Goal: Information Seeking & Learning: Find specific fact

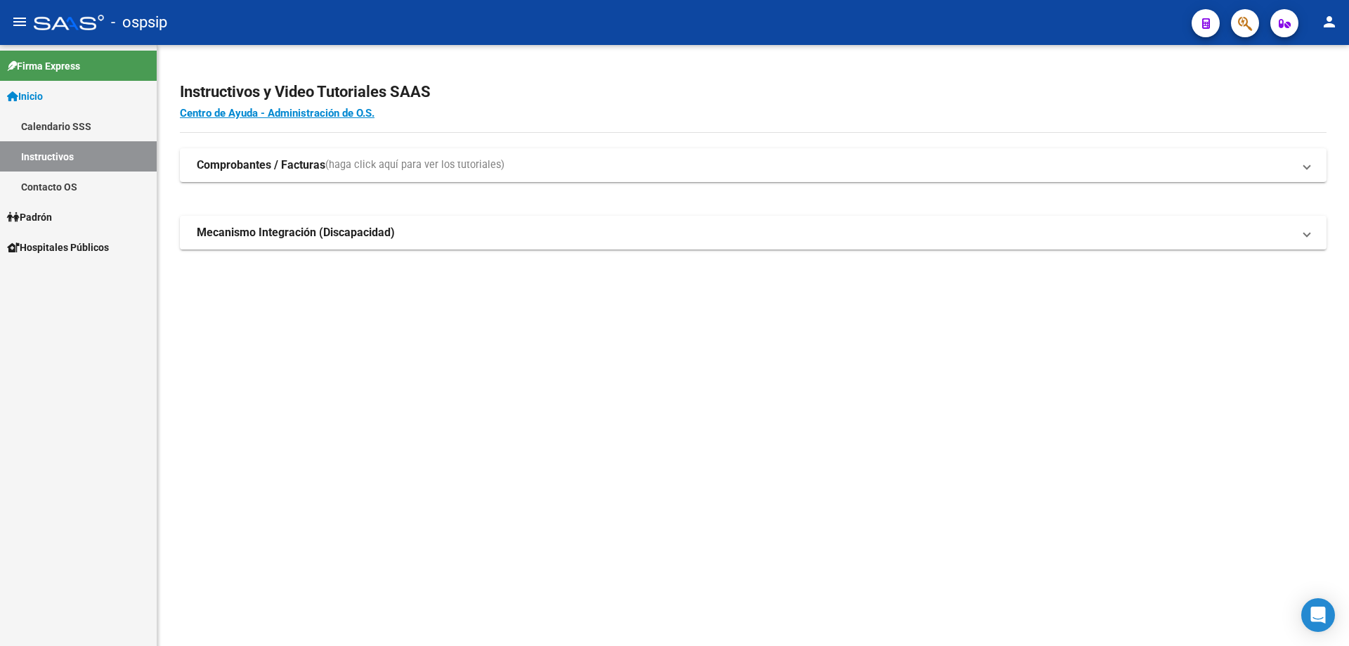
click at [1252, 27] on icon "button" at bounding box center [1245, 23] width 14 height 16
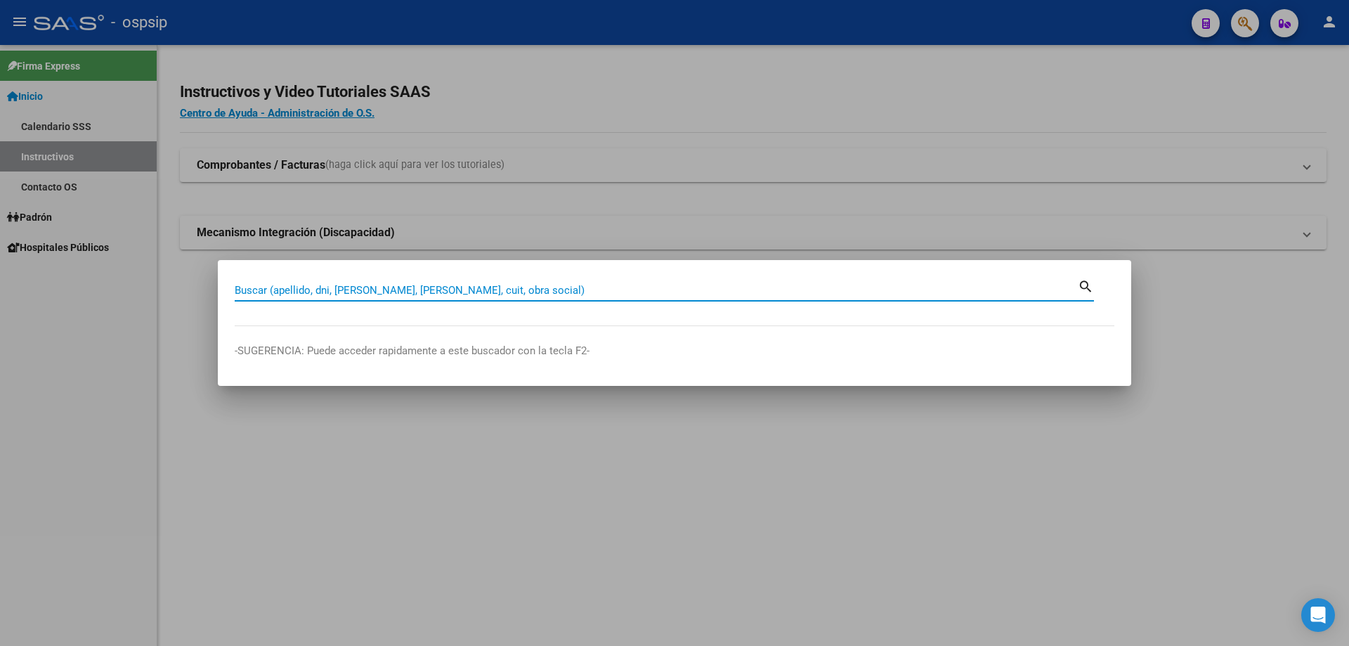
click at [409, 288] on input "Buscar (apellido, dni, [PERSON_NAME], [PERSON_NAME], cuit, obra social)" at bounding box center [656, 290] width 843 height 13
paste input "26667337"
type input "26667337"
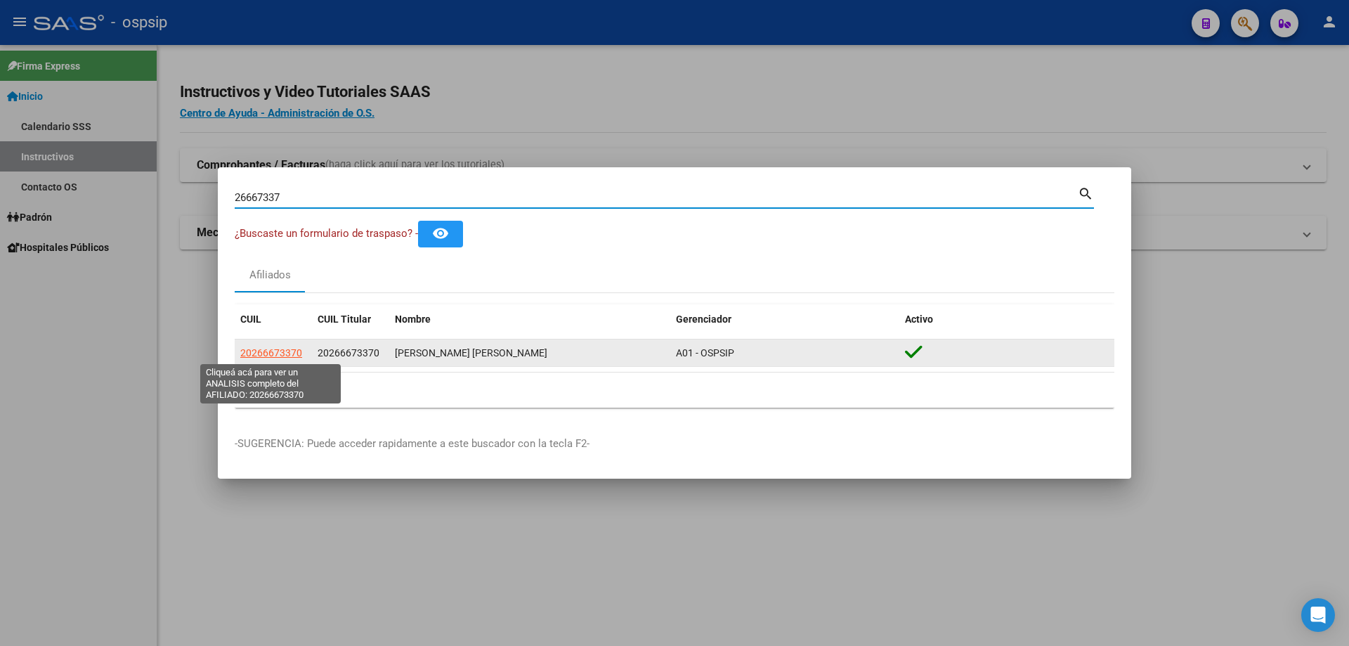
click at [277, 351] on span "20266673370" at bounding box center [271, 352] width 62 height 11
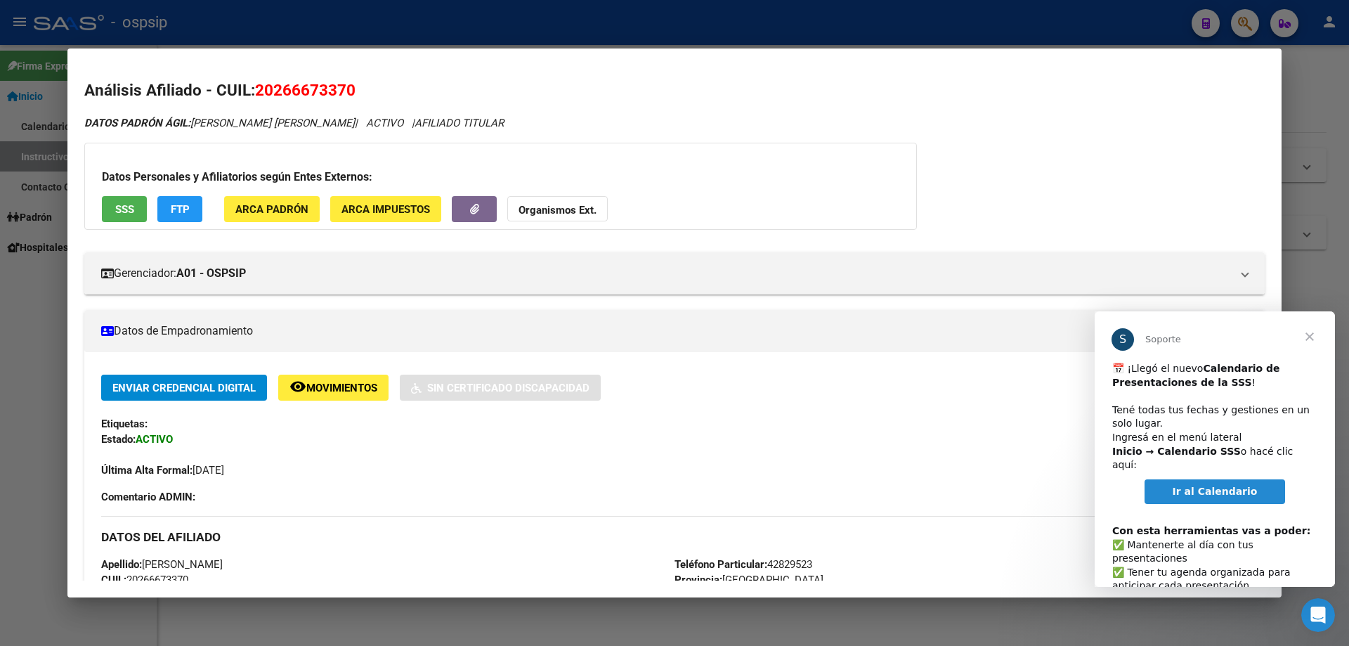
click at [336, 23] on div at bounding box center [674, 323] width 1349 height 646
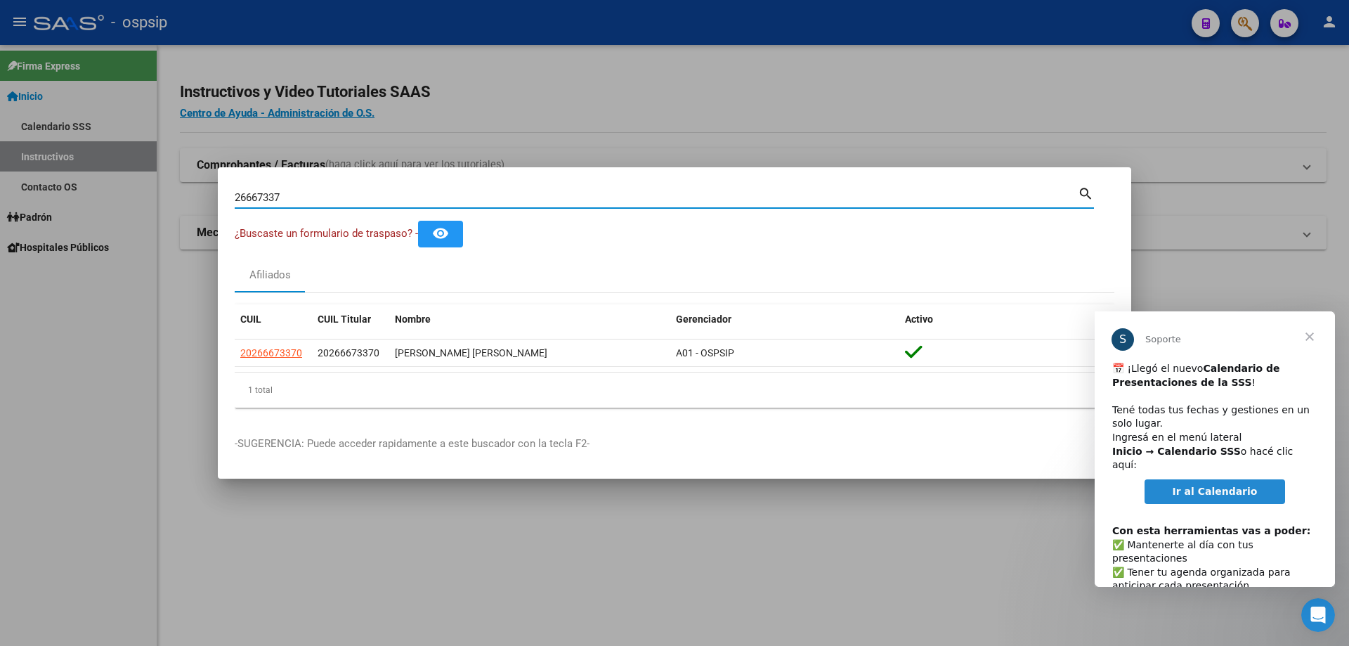
click at [399, 195] on input "26667337" at bounding box center [656, 197] width 843 height 13
click at [398, 195] on input "26667337" at bounding box center [656, 197] width 843 height 13
paste input "37557011"
type input "37557011"
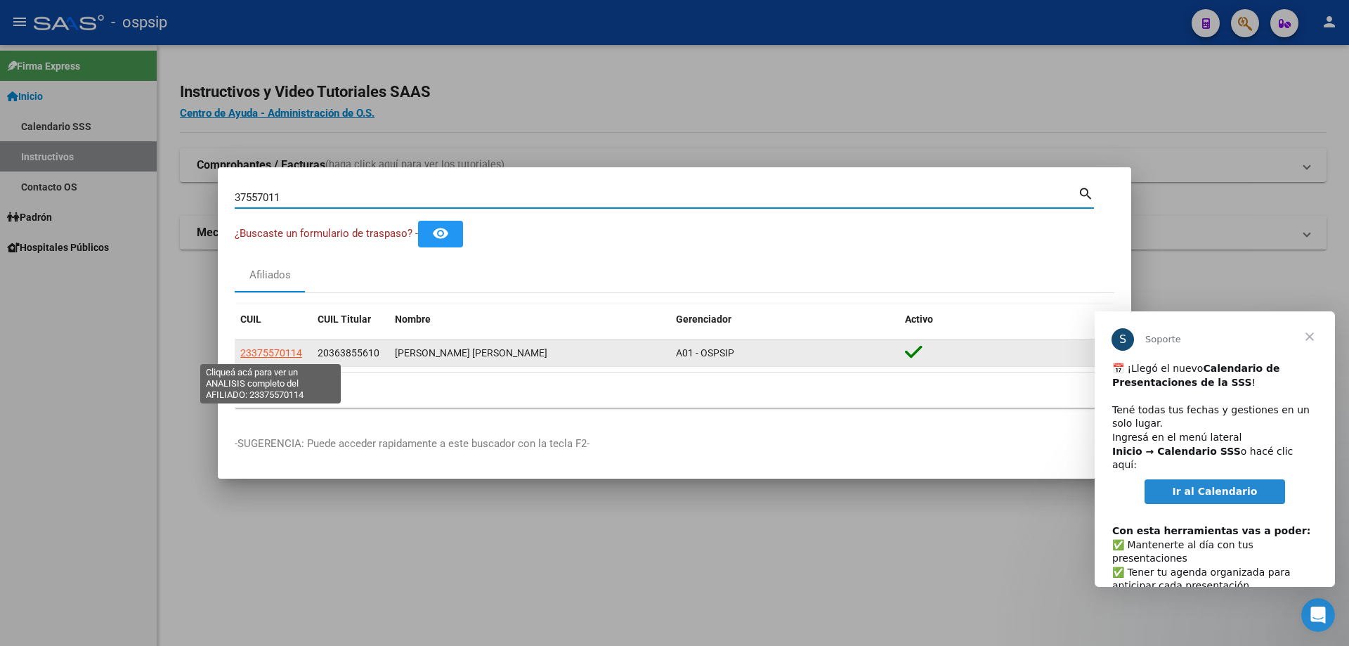
click at [267, 348] on span "23375570114" at bounding box center [271, 352] width 62 height 11
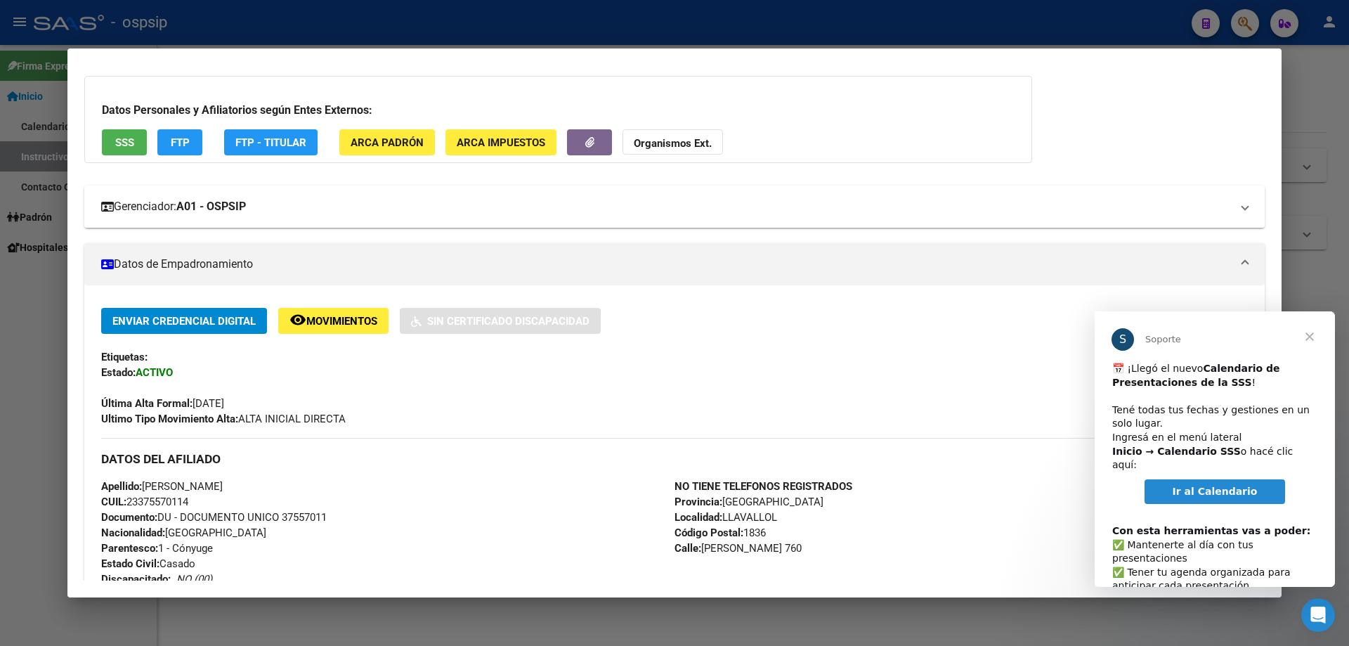
scroll to position [60, 0]
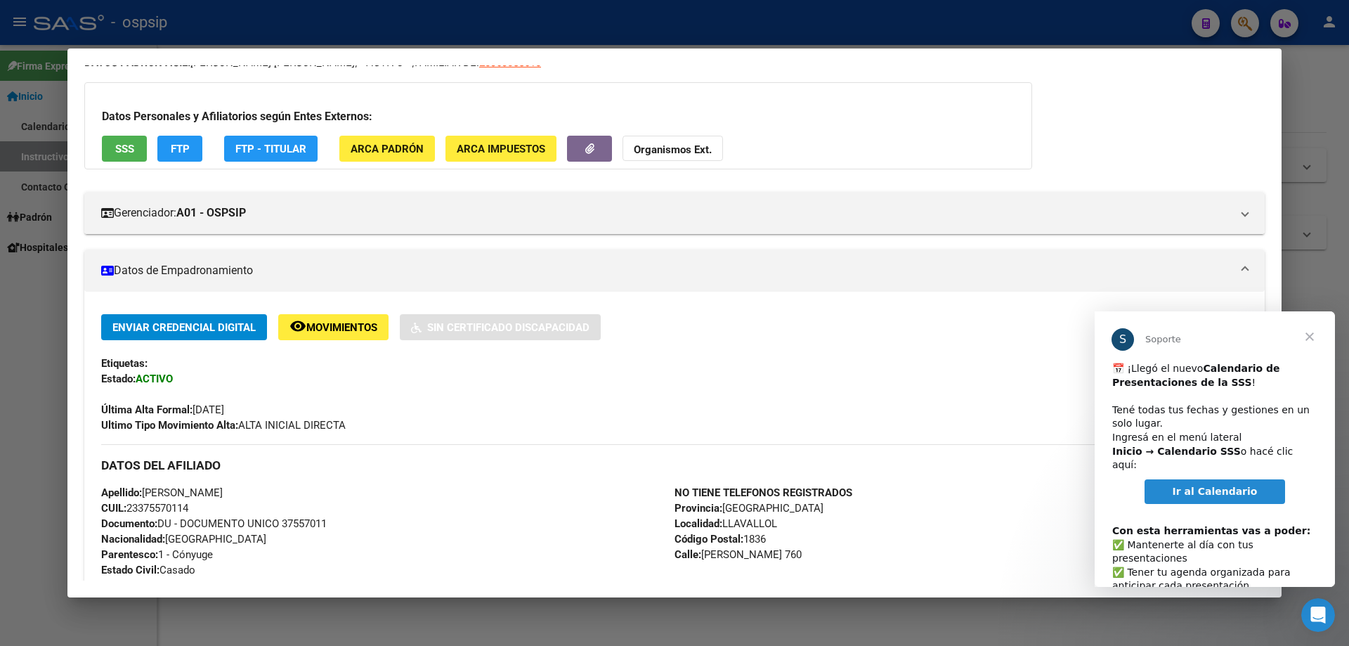
click at [130, 159] on button "SSS" at bounding box center [124, 149] width 45 height 26
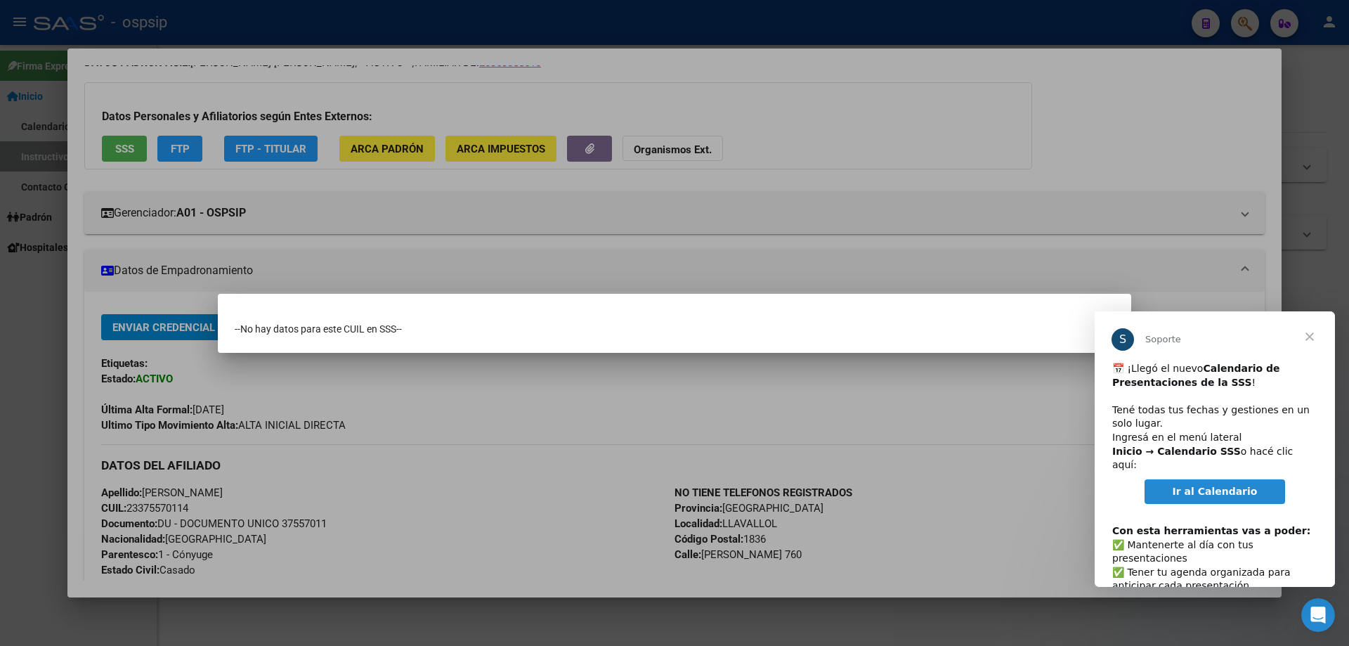
click at [153, 313] on div at bounding box center [674, 323] width 1349 height 646
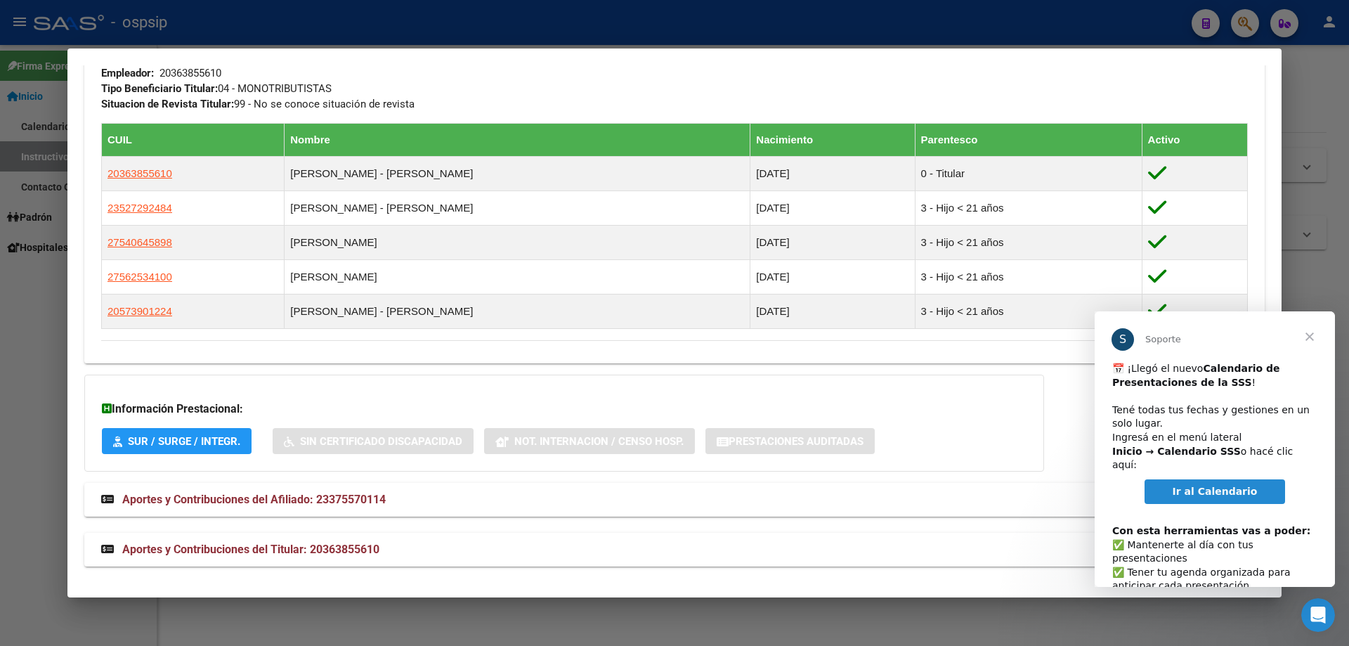
scroll to position [719, 0]
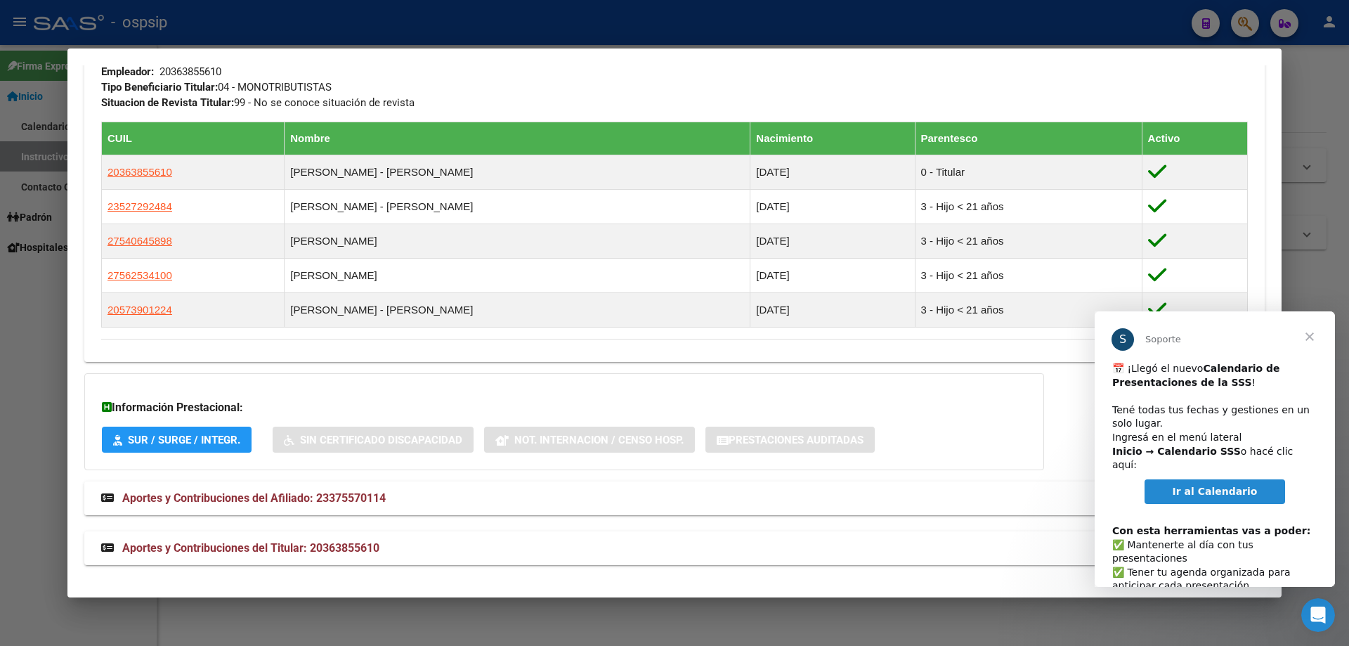
click at [346, 497] on span "Aportes y Contribuciones del Afiliado: 23375570114" at bounding box center [254, 497] width 264 height 13
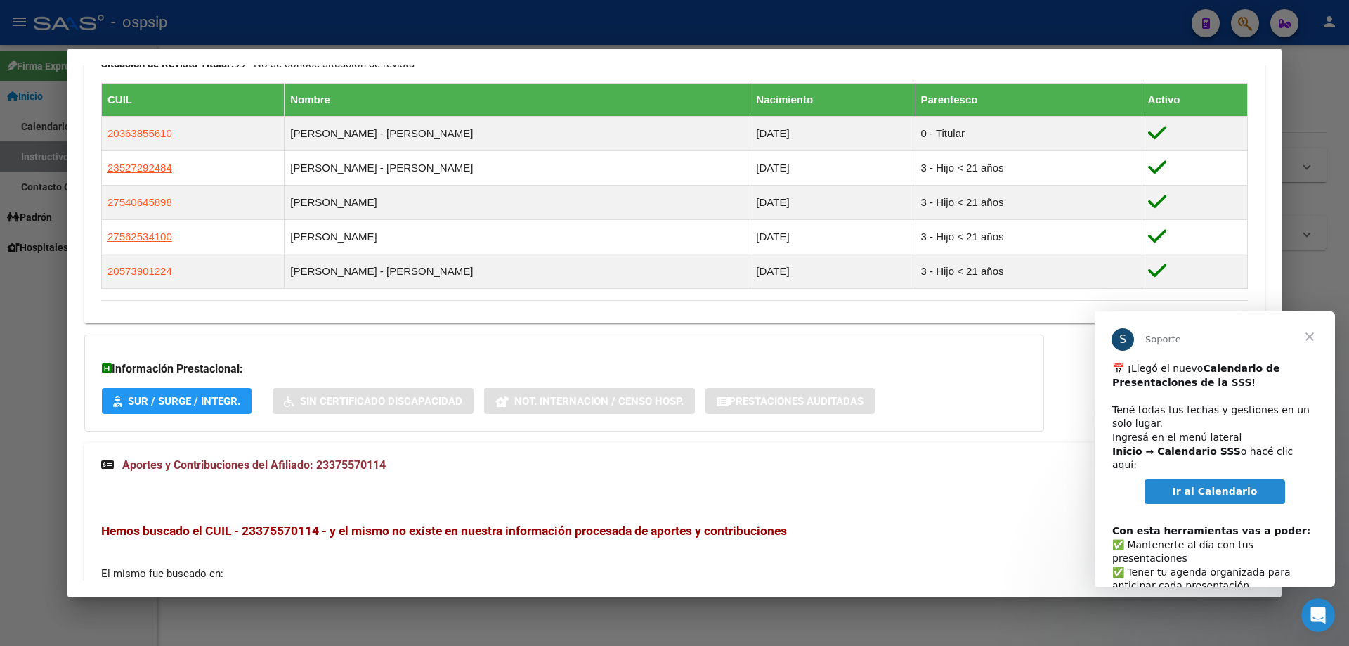
scroll to position [703, 0]
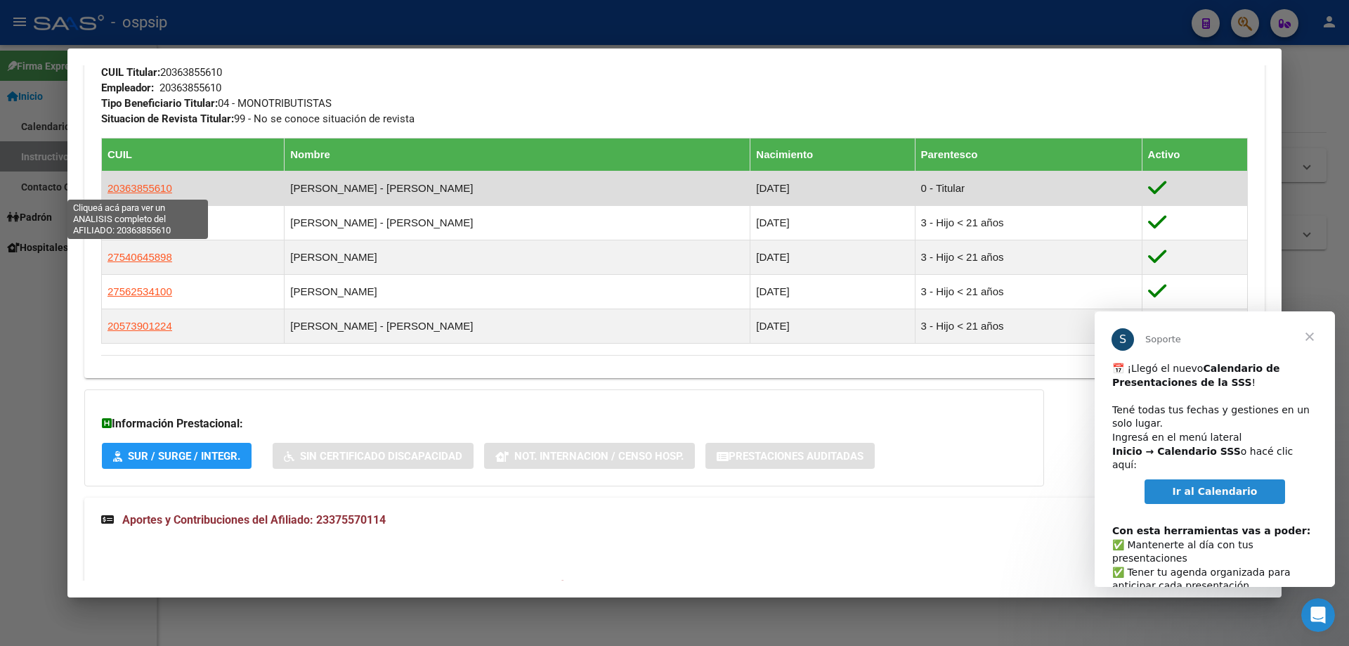
click at [157, 189] on span "20363855610" at bounding box center [140, 188] width 65 height 12
type textarea "20363855610"
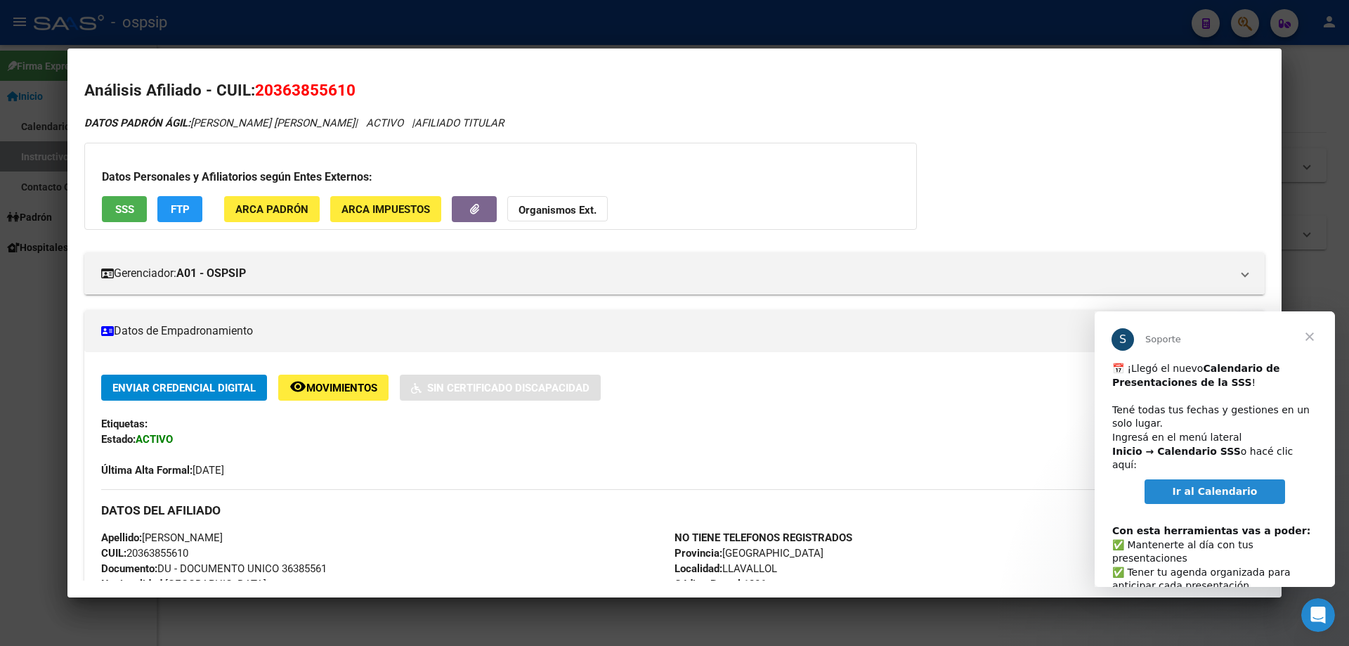
click at [115, 193] on div "Datos Personales y Afiliatorios según Entes Externos: SSS FTP ARCA Padrón ARCA …" at bounding box center [500, 186] width 833 height 87
click at [129, 205] on span "SSS" at bounding box center [124, 209] width 19 height 13
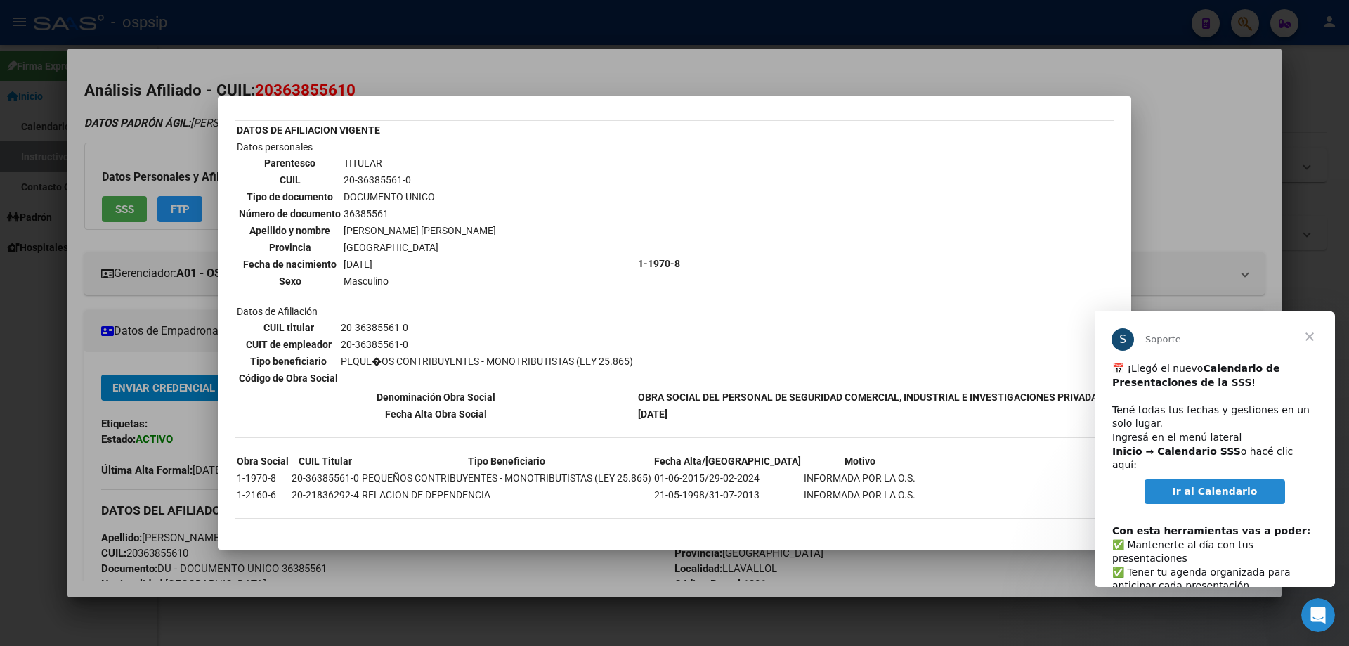
scroll to position [0, 0]
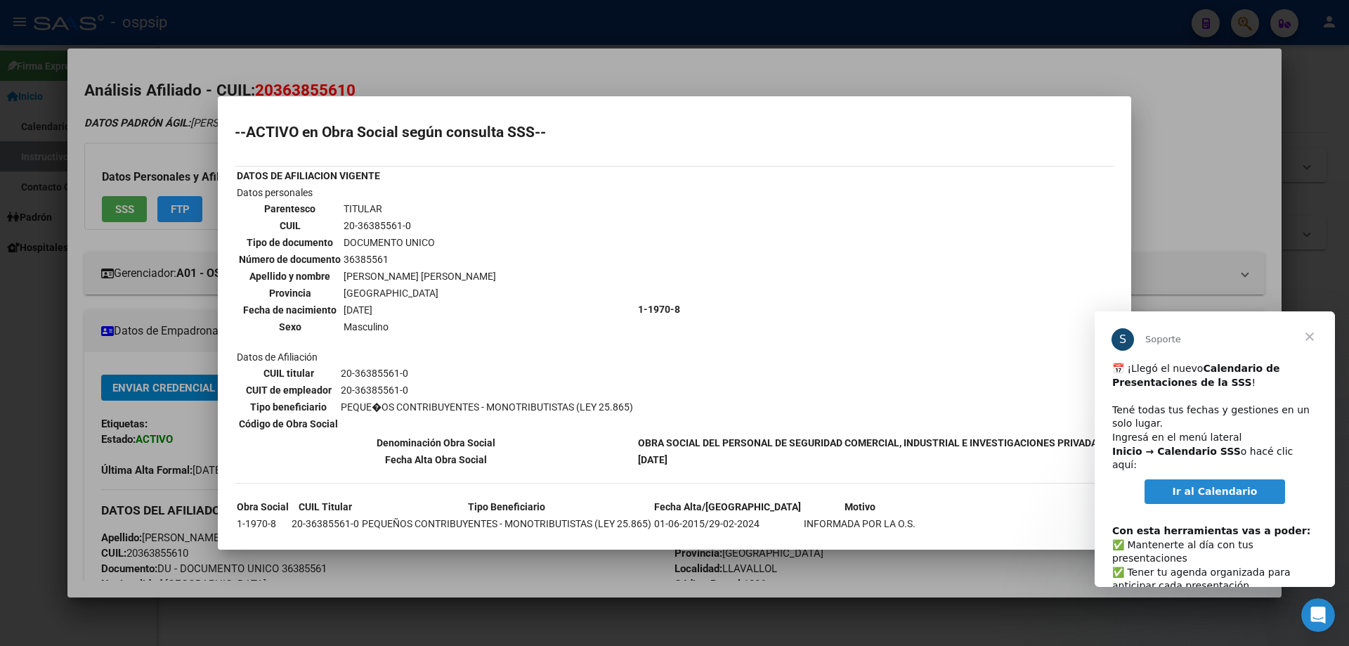
click at [119, 289] on div at bounding box center [674, 323] width 1349 height 646
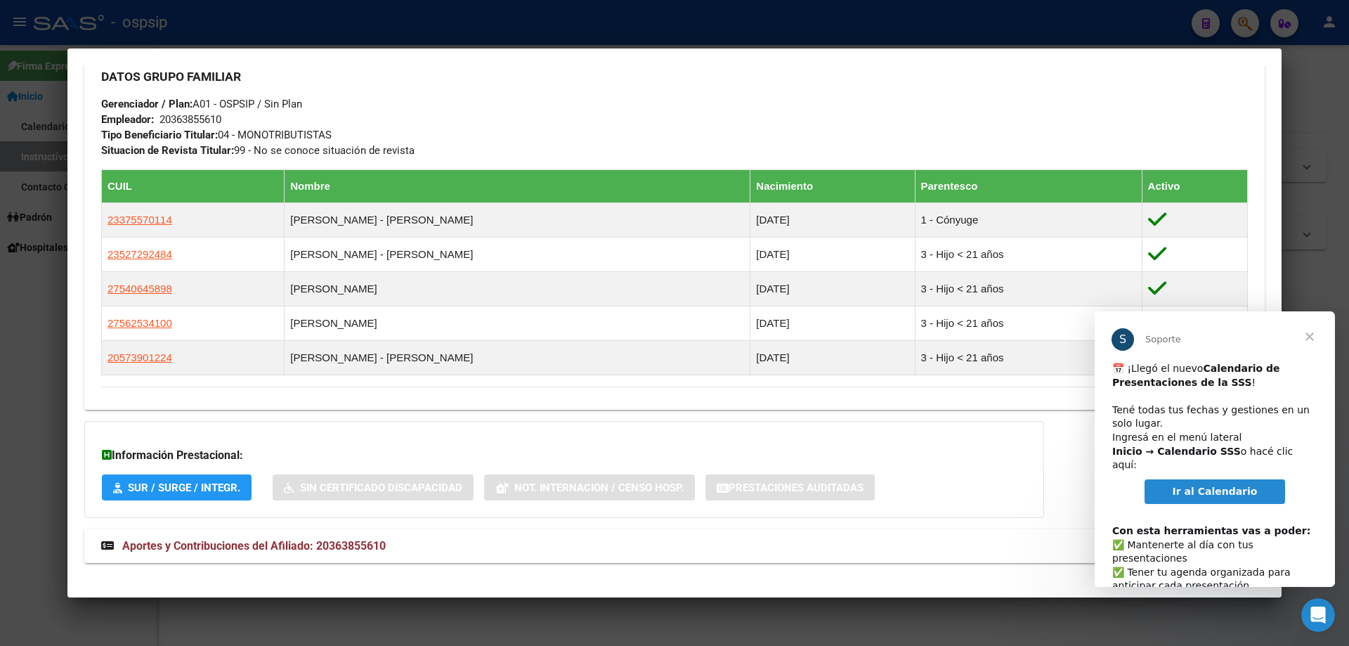
scroll to position [670, 0]
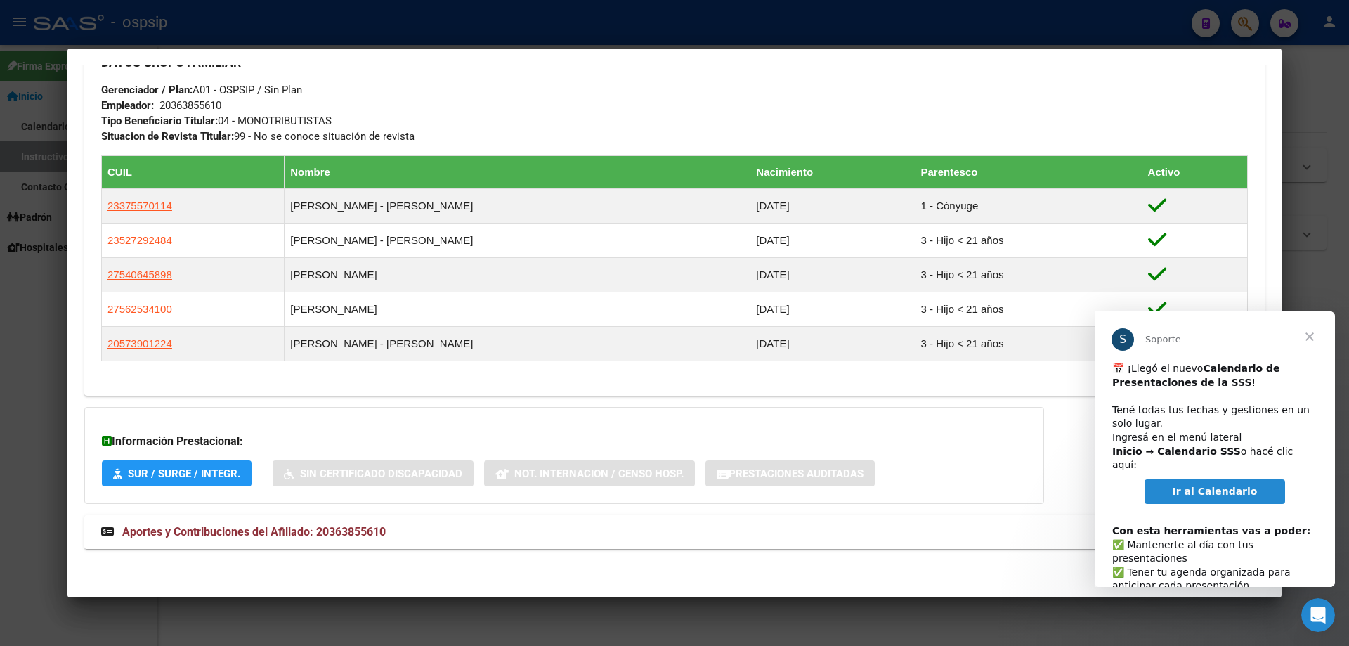
drag, startPoint x: 280, startPoint y: 561, endPoint x: 280, endPoint y: 547, distance: 13.4
click at [281, 559] on div "DATOS PADRÓN ÁGIL: [PERSON_NAME] [PERSON_NAME] | ACTIVO | AFILIADO TITULAR Dato…" at bounding box center [674, 5] width 1181 height 1120
click at [281, 535] on span "Aportes y Contribuciones del Afiliado: 20363855610" at bounding box center [254, 531] width 264 height 13
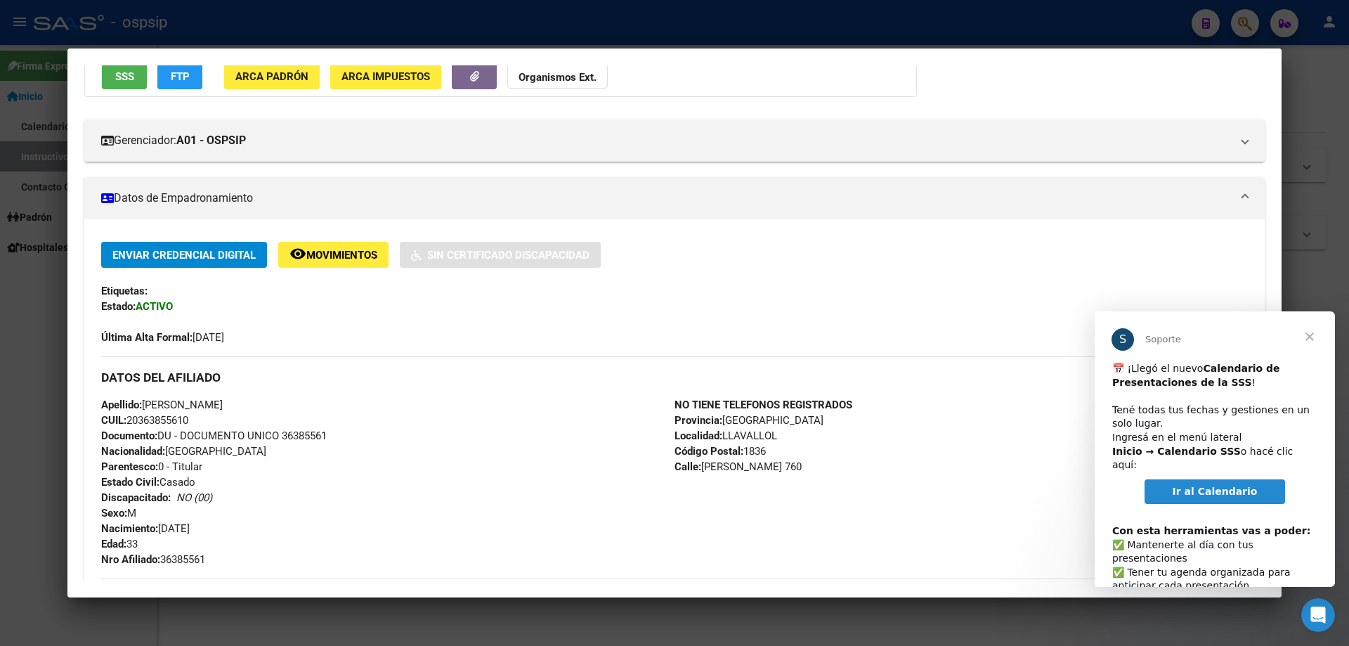
scroll to position [0, 0]
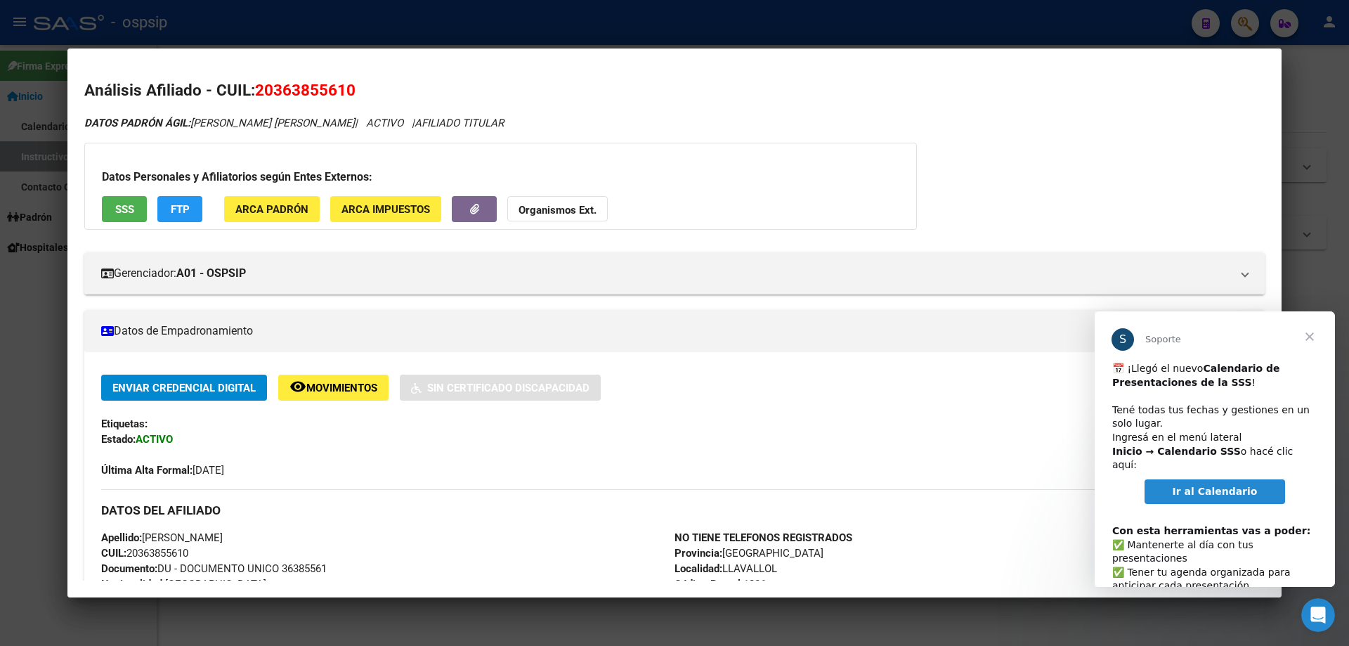
click at [129, 205] on span "SSS" at bounding box center [124, 209] width 19 height 13
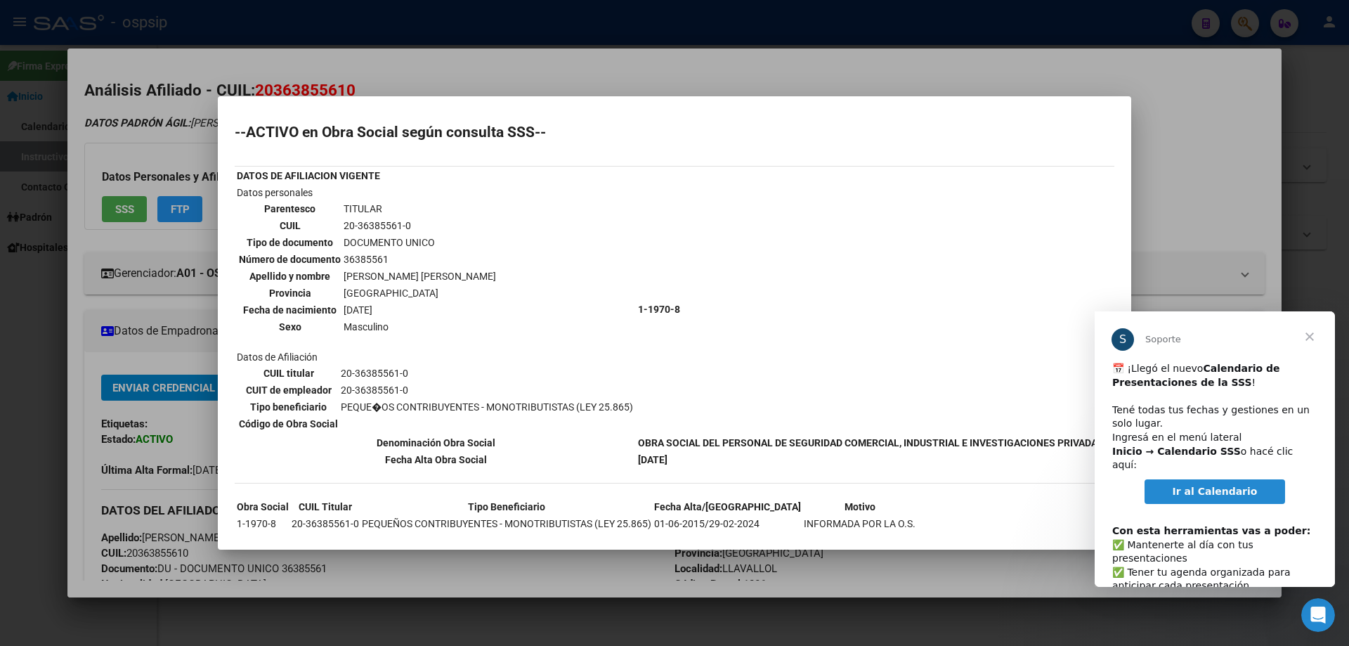
click at [473, 48] on div at bounding box center [674, 323] width 1349 height 646
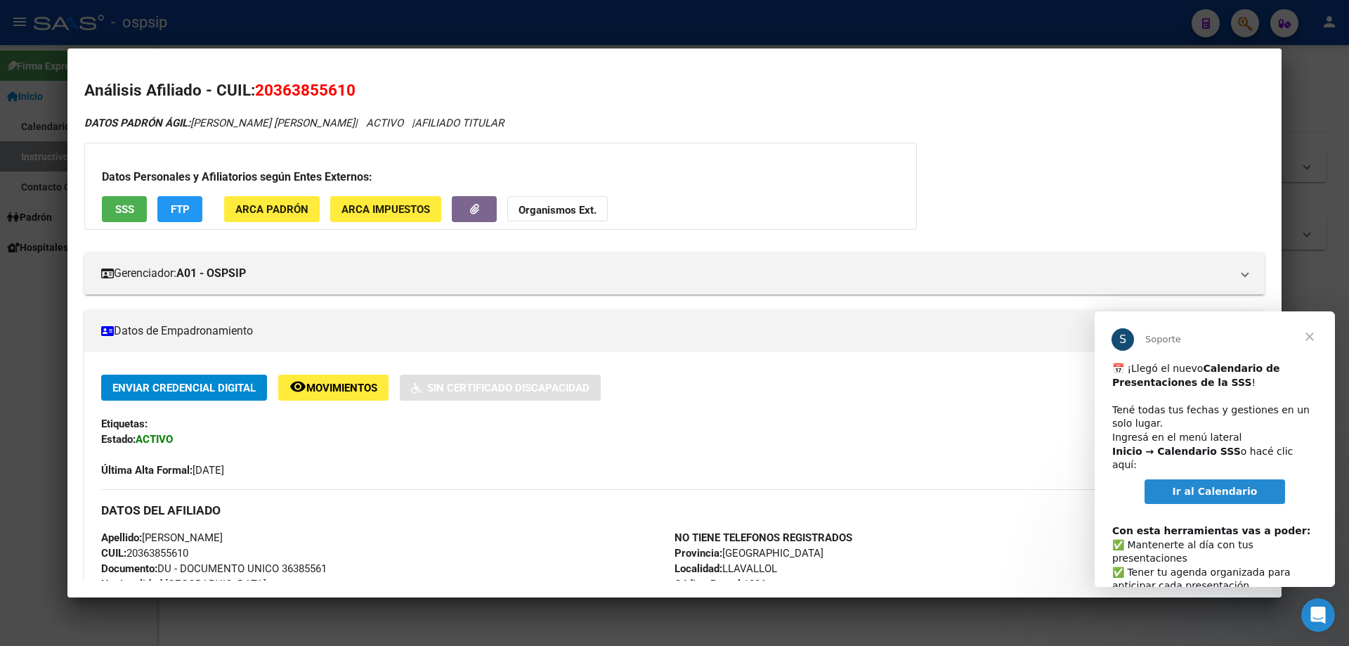
click at [510, 17] on div at bounding box center [674, 323] width 1349 height 646
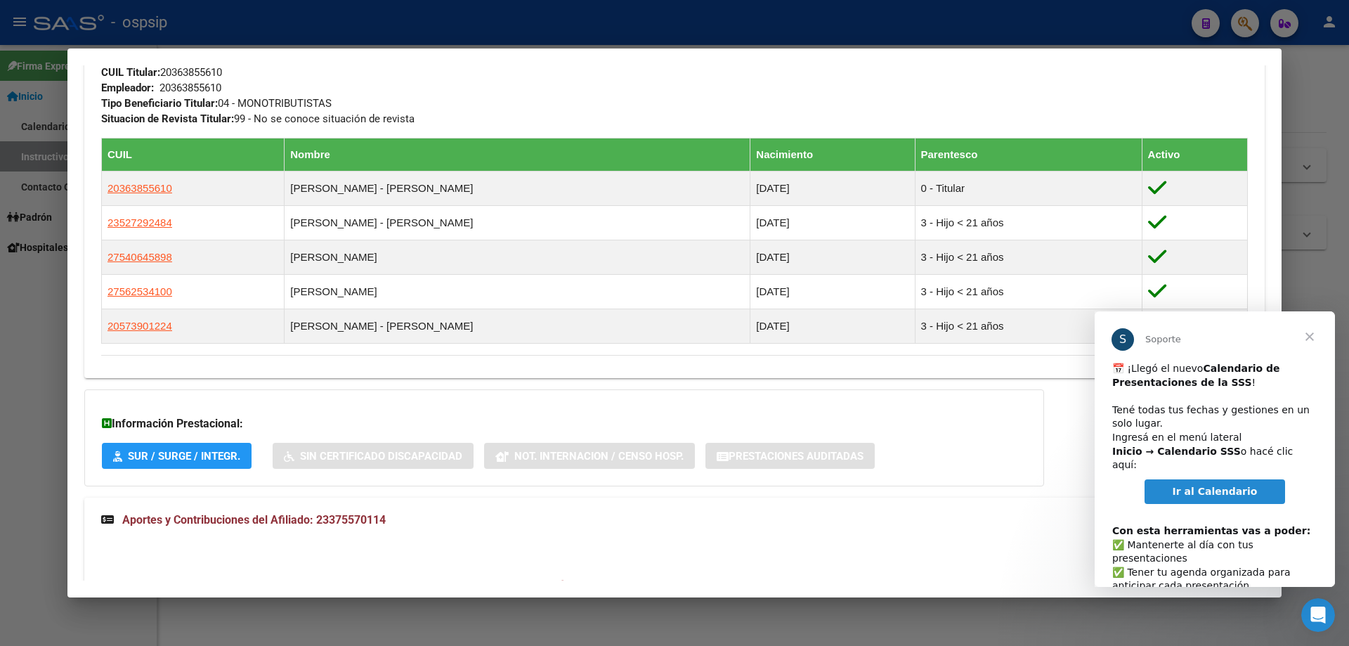
click at [354, 35] on div at bounding box center [674, 323] width 1349 height 646
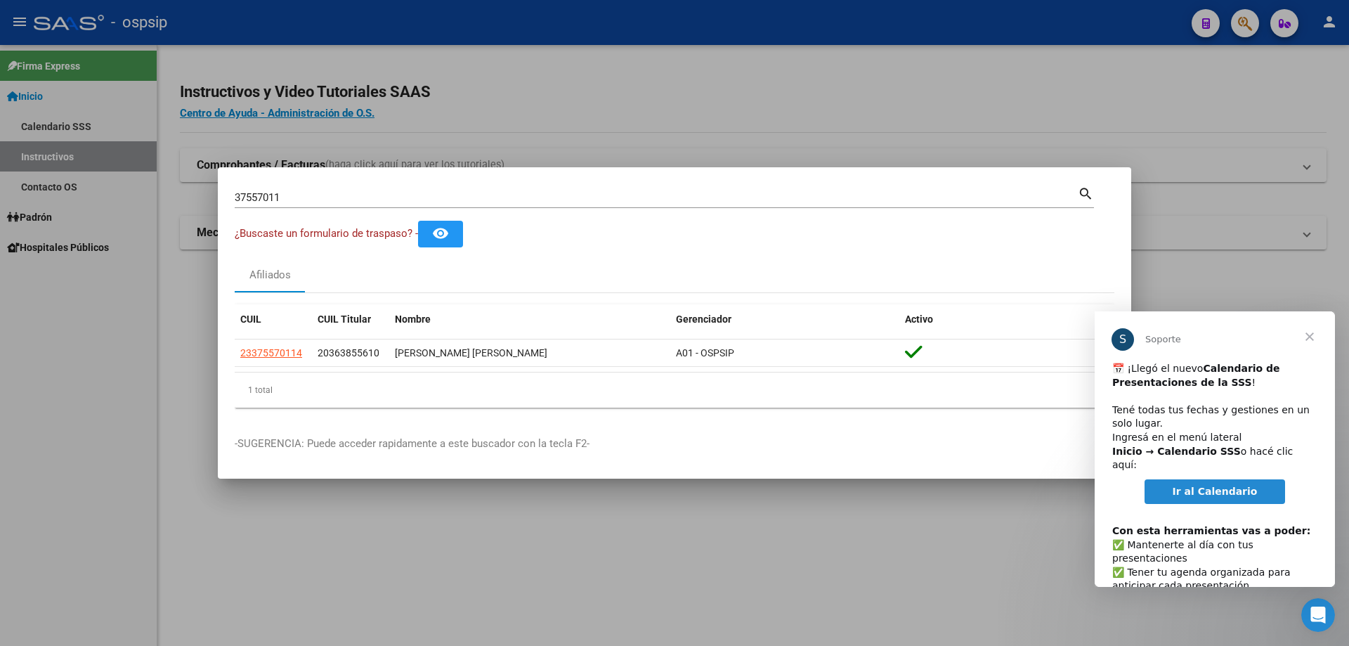
click at [394, 197] on input "37557011" at bounding box center [656, 197] width 843 height 13
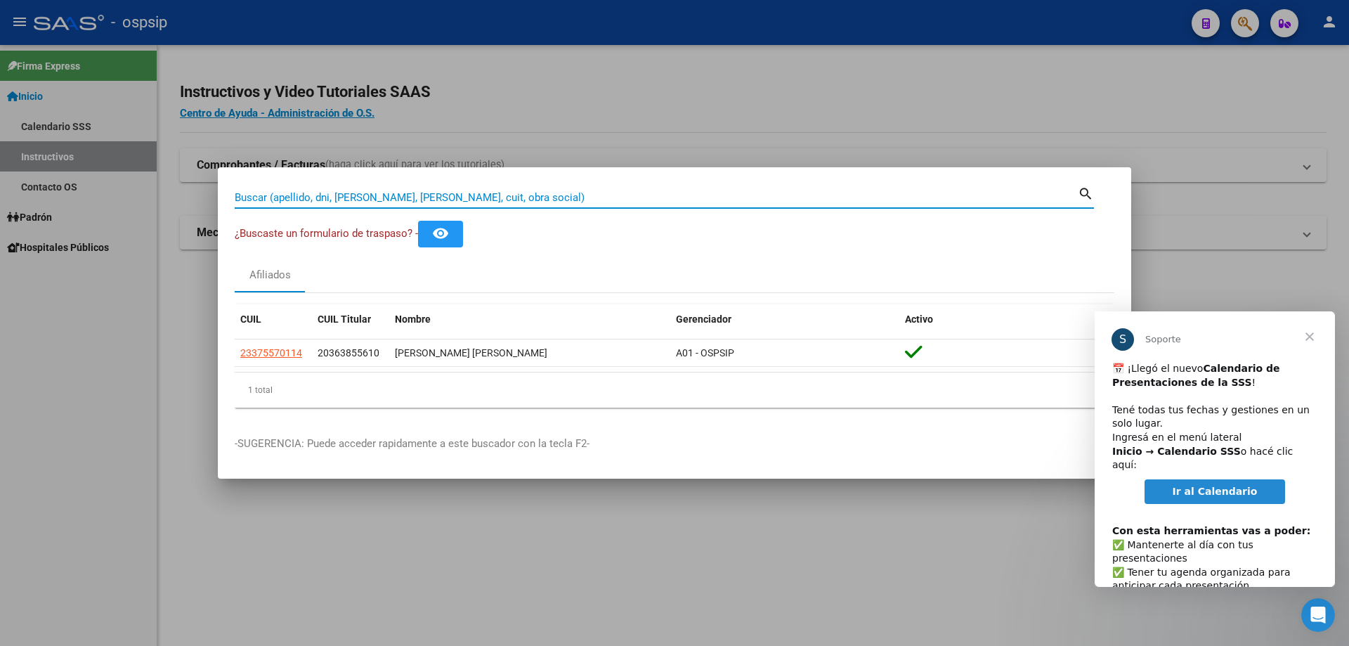
paste input "17825136"
type input "17825136"
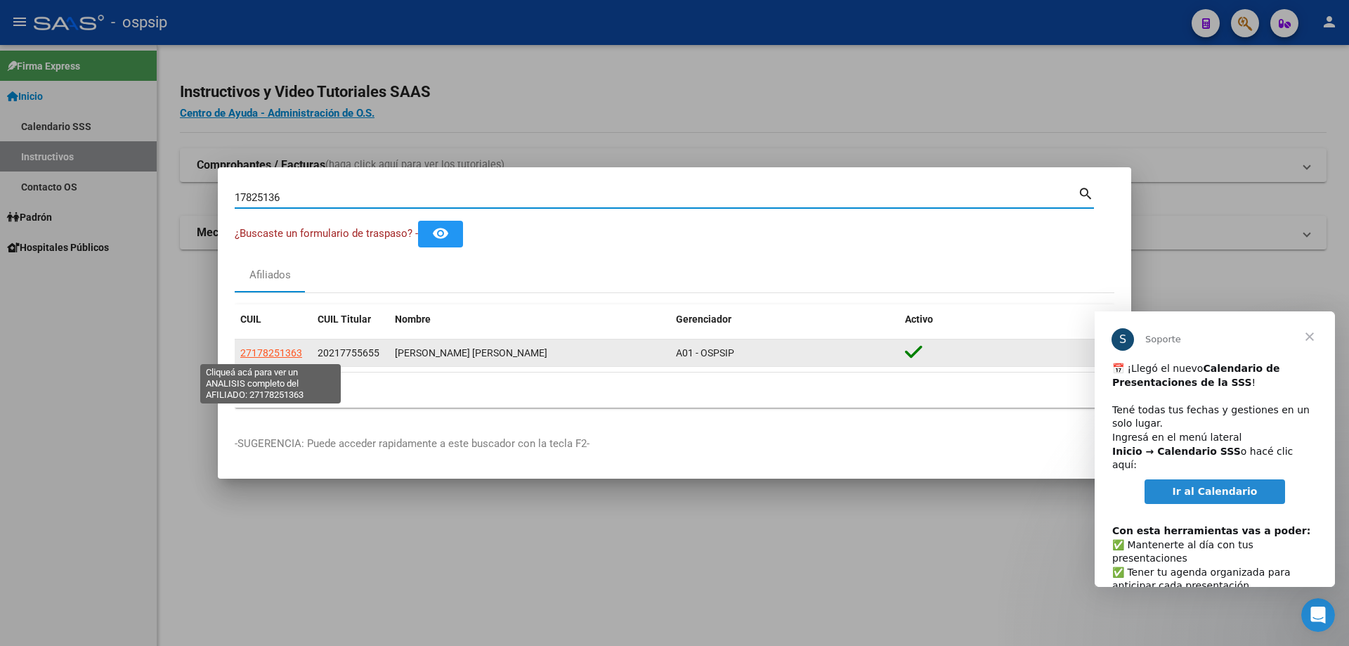
click at [289, 347] on span "27178251363" at bounding box center [271, 352] width 62 height 11
type textarea "27178251363"
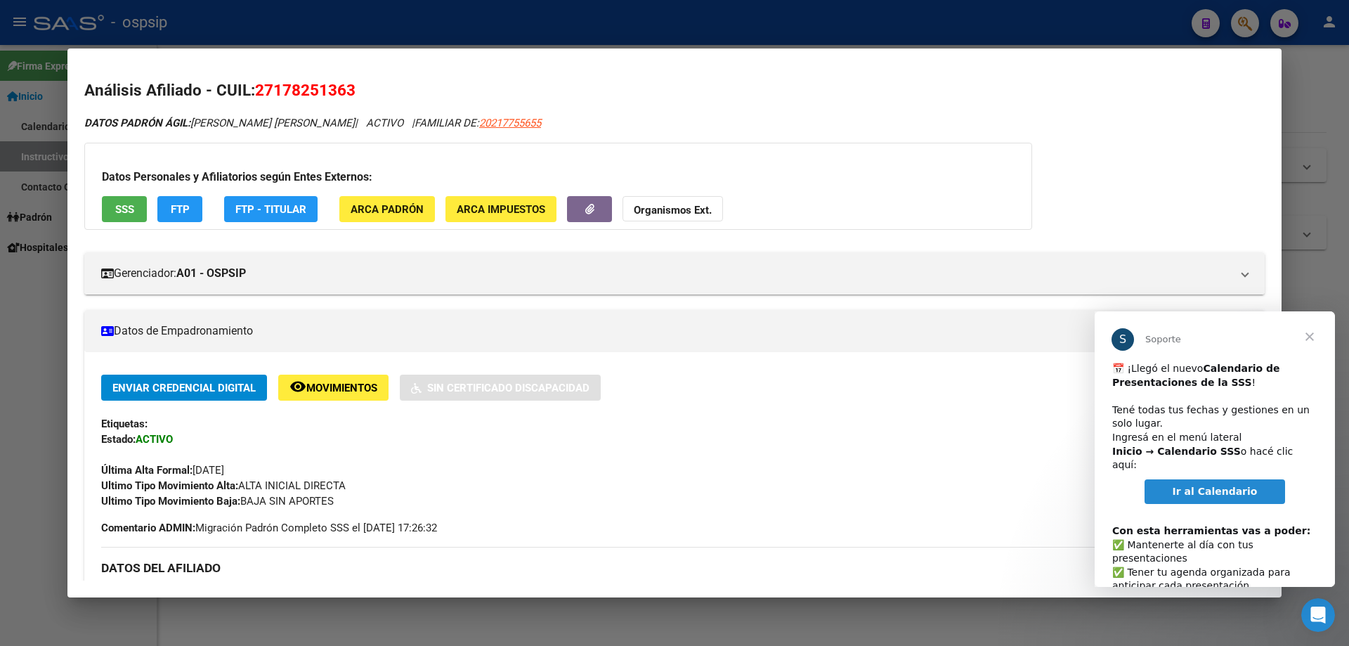
click at [130, 203] on span "SSS" at bounding box center [124, 209] width 19 height 13
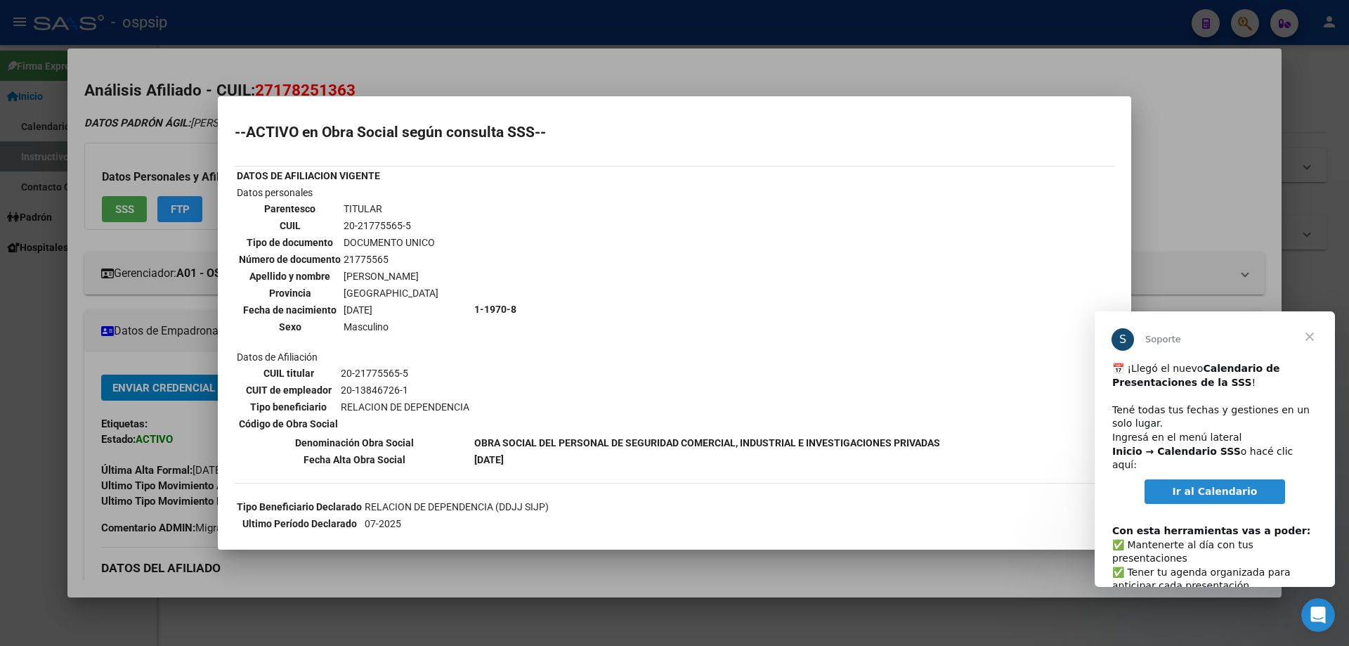
click at [1311, 335] on span "Cerrar" at bounding box center [1310, 336] width 51 height 51
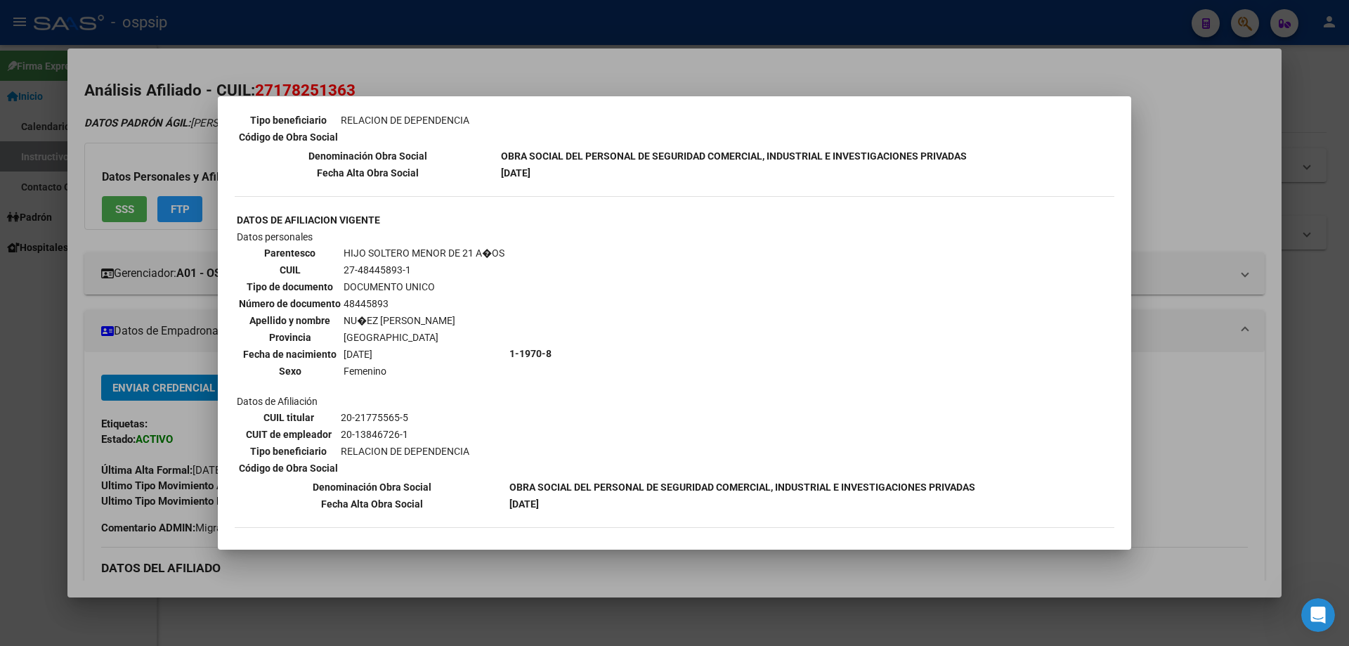
scroll to position [822, 0]
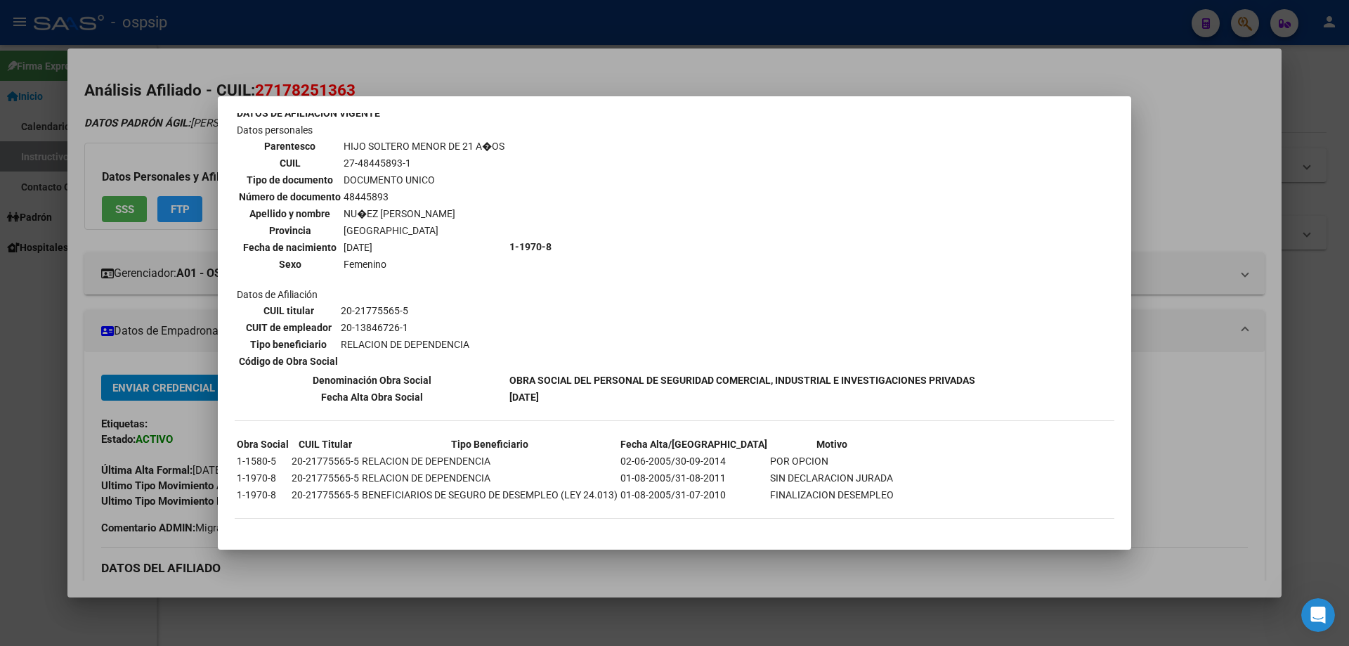
click at [190, 389] on div at bounding box center [674, 323] width 1349 height 646
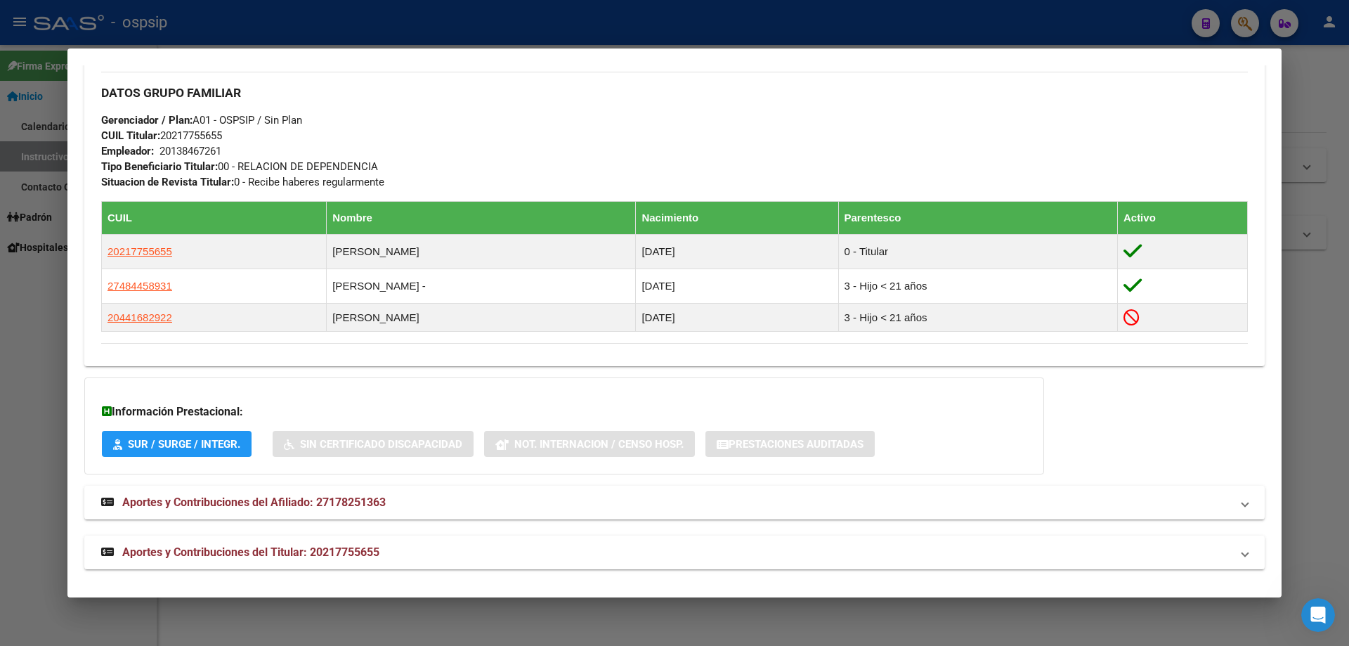
scroll to position [686, 0]
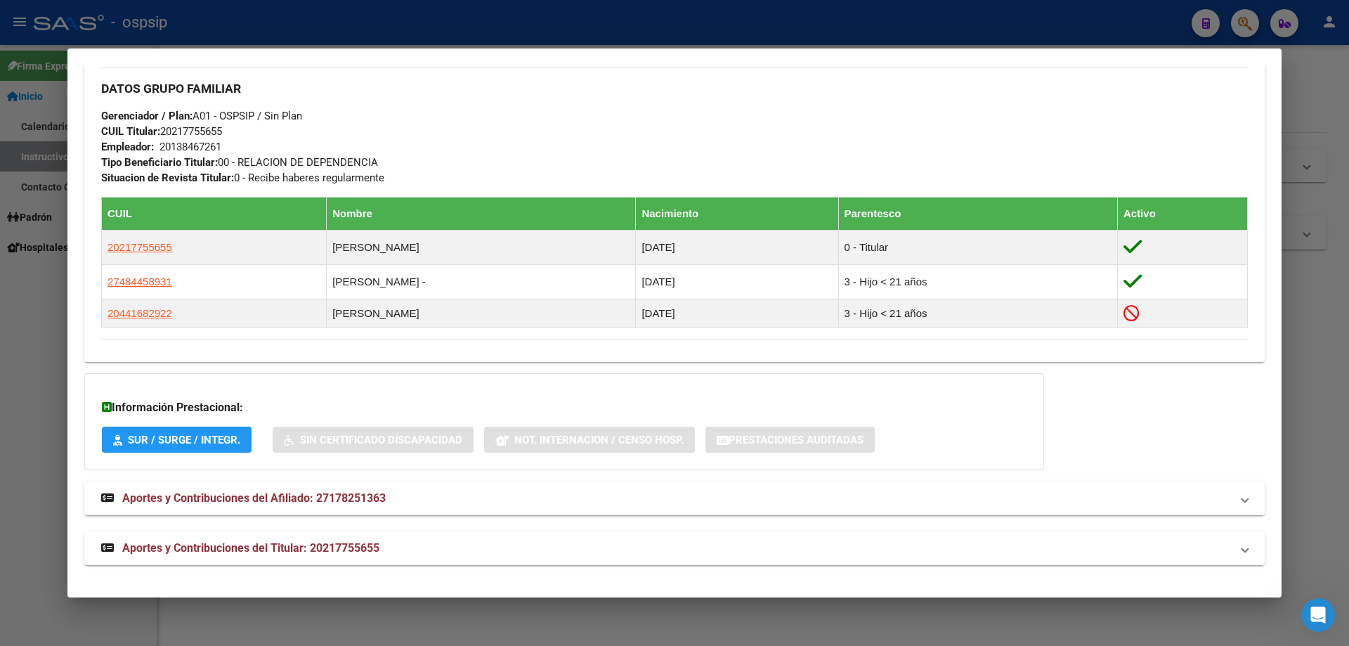
click at [287, 502] on span "Aportes y Contribuciones del Afiliado: 27178251363" at bounding box center [254, 497] width 264 height 13
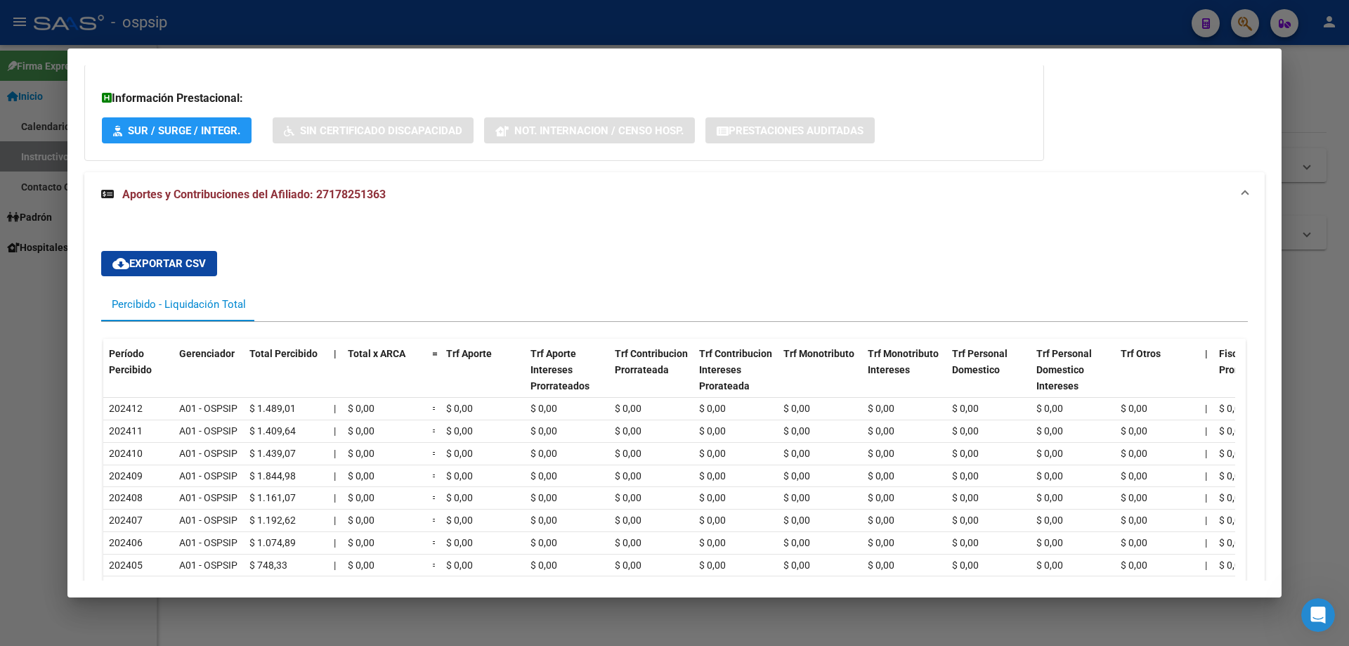
scroll to position [1186, 0]
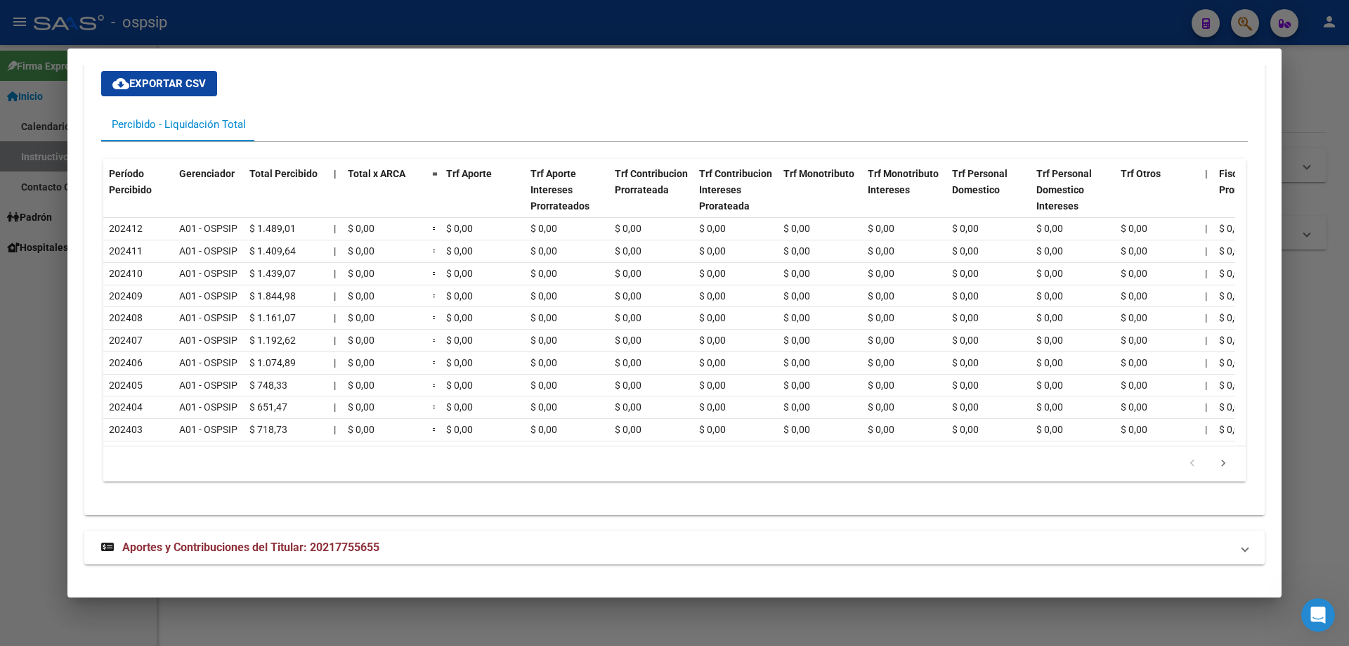
click at [372, 11] on div at bounding box center [674, 323] width 1349 height 646
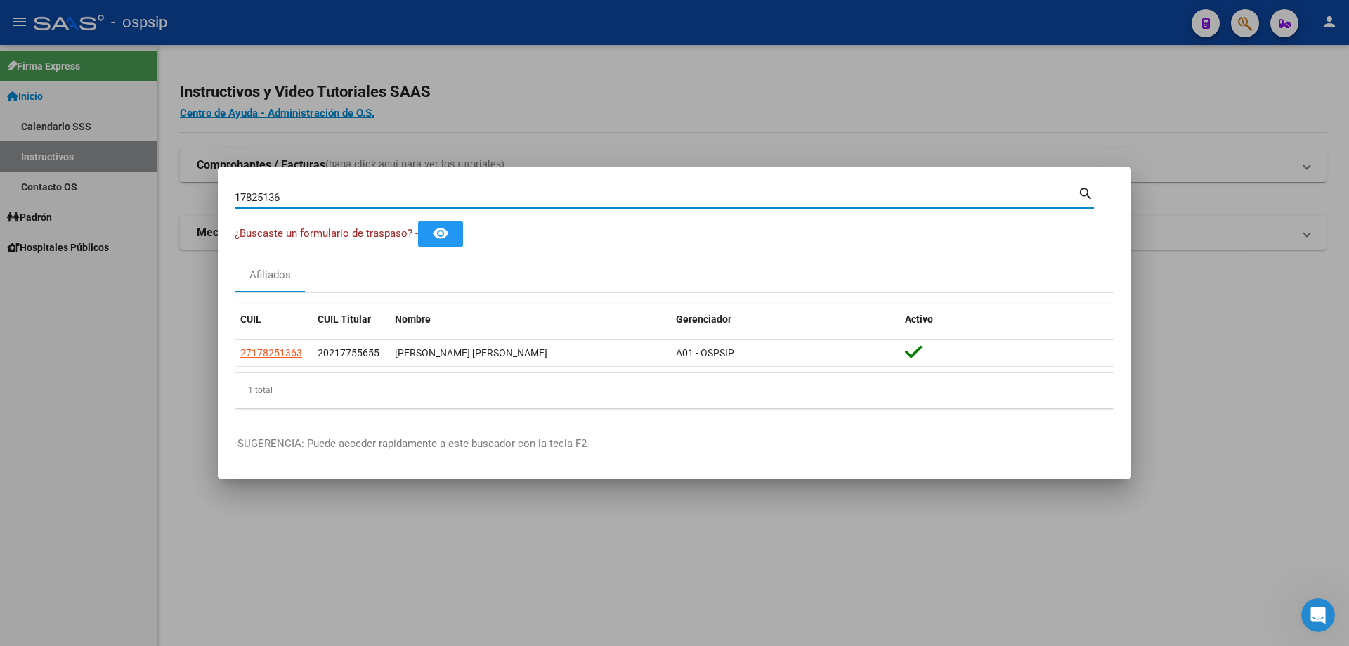
click at [432, 194] on input "17825136" at bounding box center [656, 197] width 843 height 13
type input "941962085"
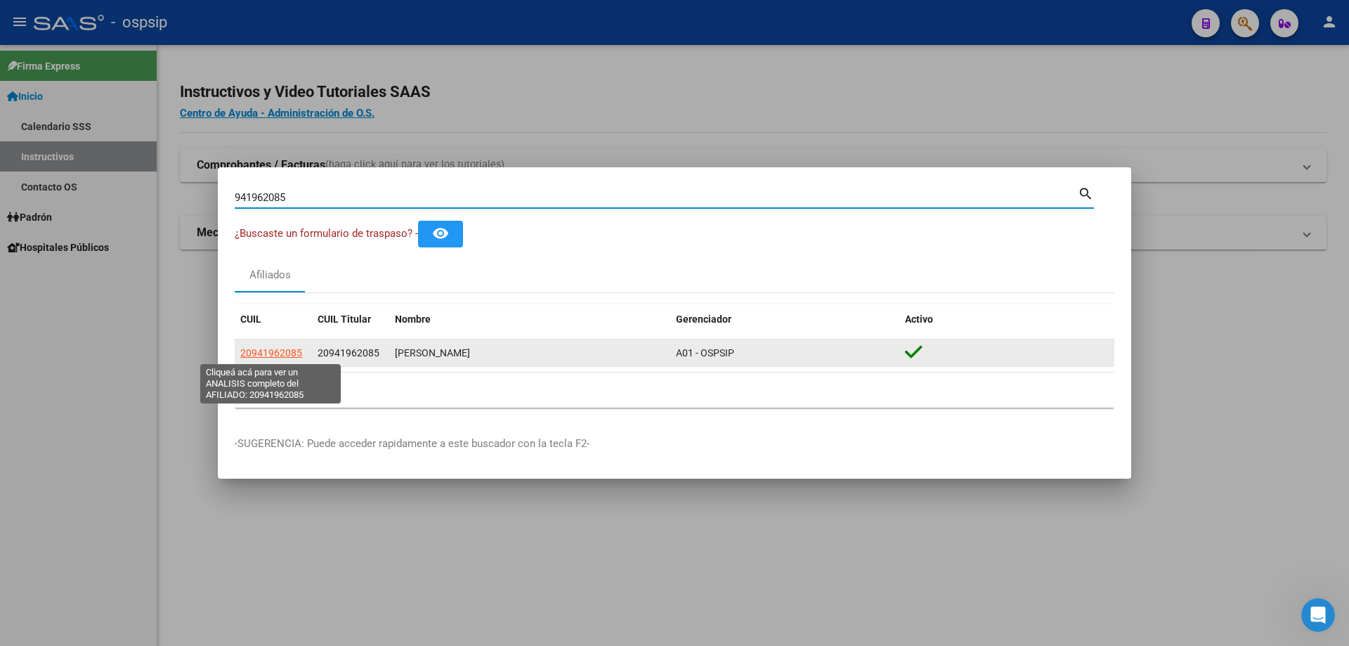
click at [278, 356] on span "20941962085" at bounding box center [271, 352] width 62 height 11
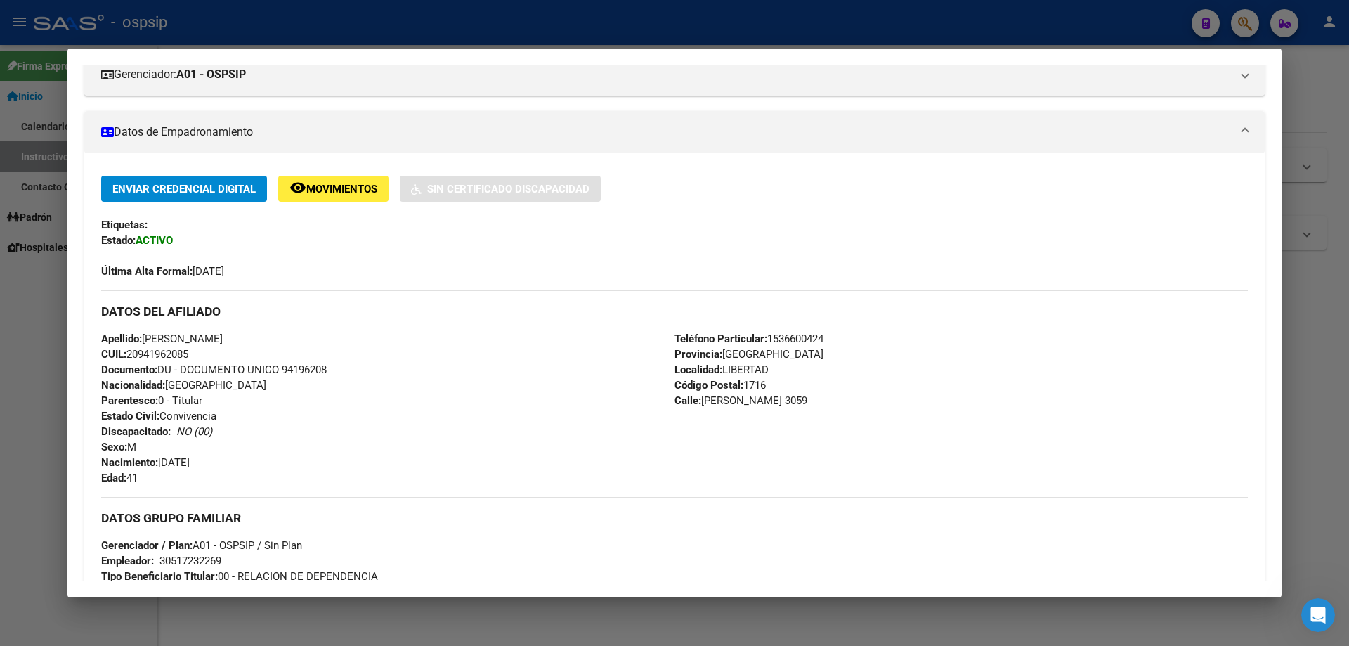
scroll to position [211, 0]
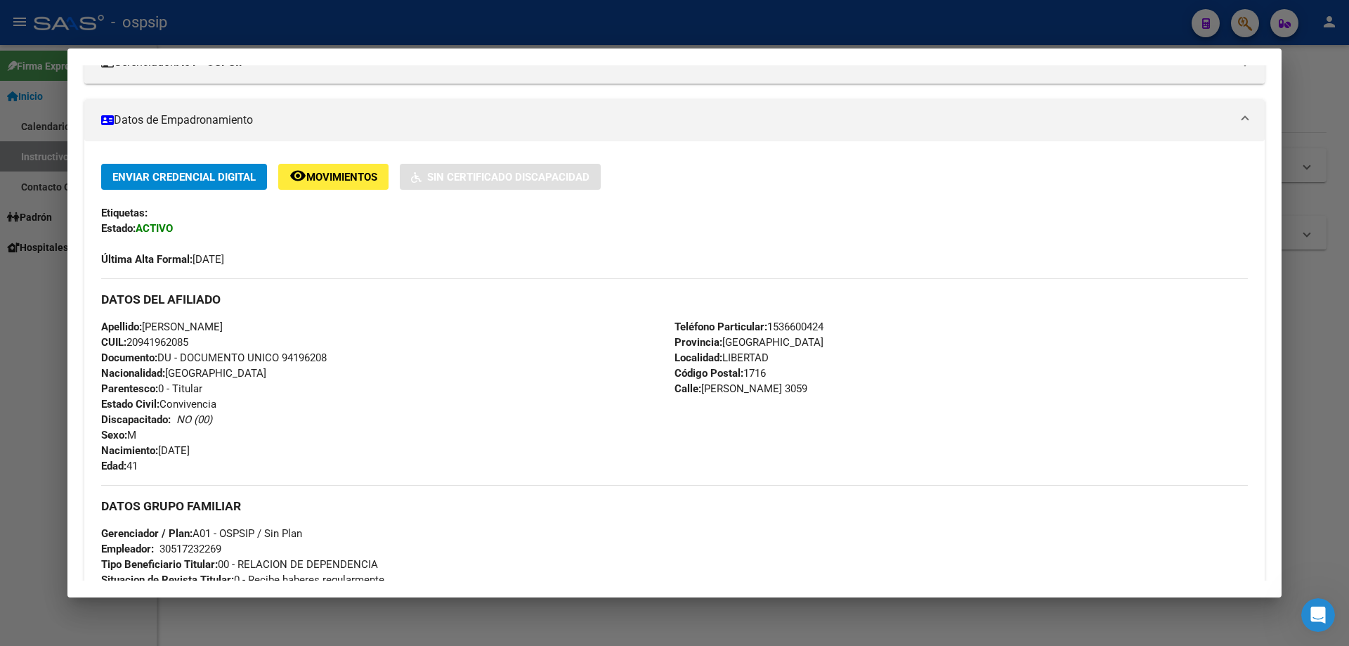
drag, startPoint x: 332, startPoint y: 355, endPoint x: 284, endPoint y: 358, distance: 47.9
click at [284, 358] on div "Apellido: [PERSON_NAME]: 20941962085 Documento: DU - DOCUMENTO UNICO 94196208 N…" at bounding box center [387, 396] width 573 height 155
copy span "94196208"
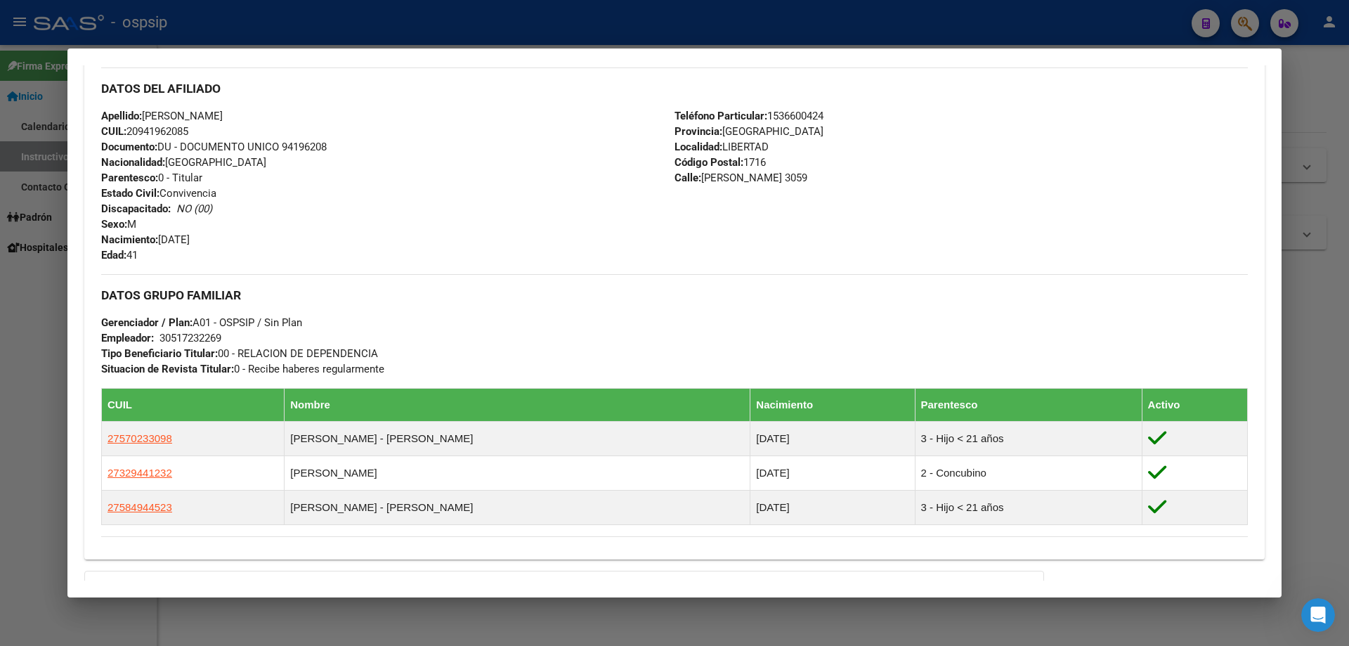
scroll to position [585, 0]
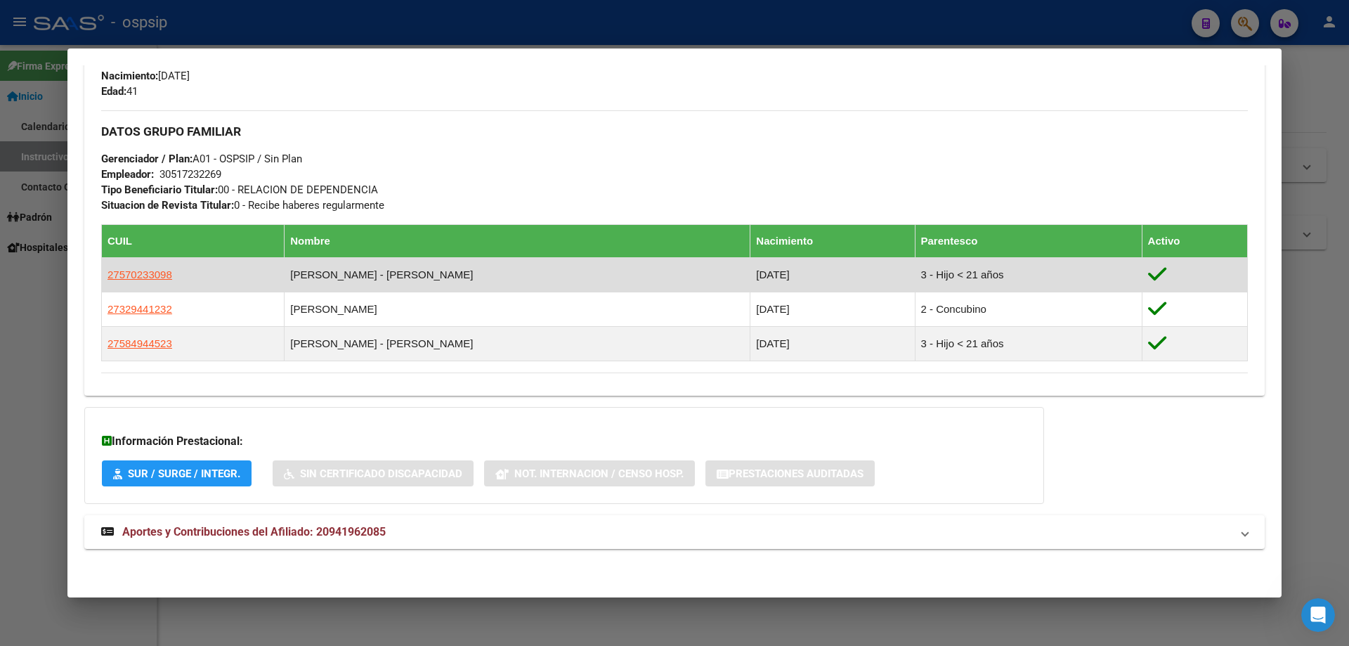
click at [377, 265] on td "[PERSON_NAME] - [PERSON_NAME]" at bounding box center [518, 275] width 466 height 34
click at [161, 268] on span "27570233098" at bounding box center [140, 274] width 65 height 12
type textarea "27570233098"
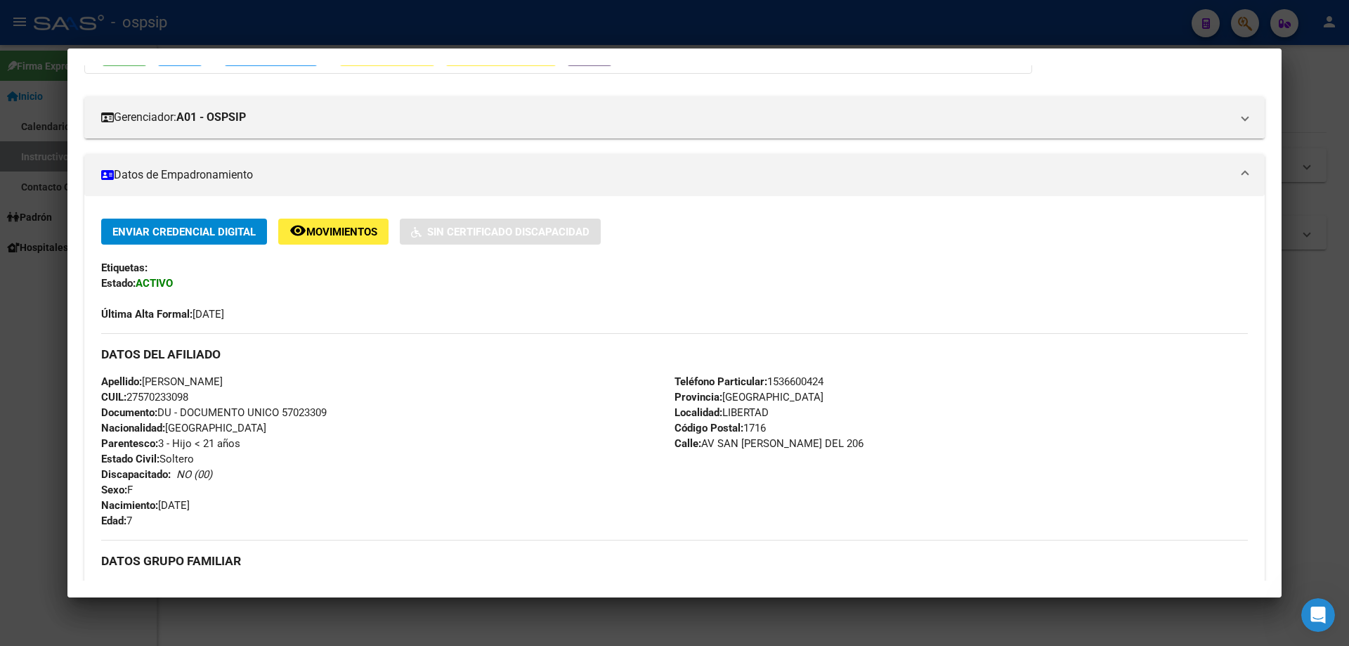
scroll to position [141, 0]
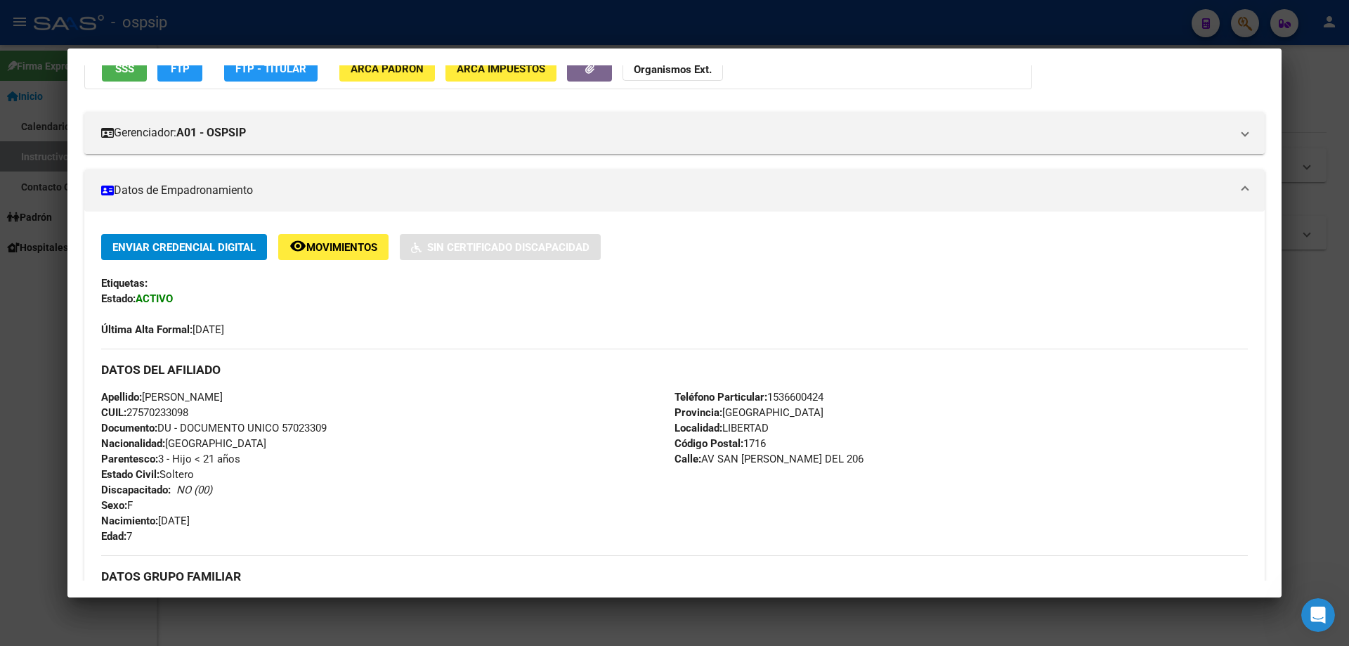
drag, startPoint x: 285, startPoint y: 424, endPoint x: 335, endPoint y: 424, distance: 49.9
click at [335, 424] on div "Apellido: [PERSON_NAME] CUIL: 27570233098 Documento: DU - DOCUMENTO UNICO 57023…" at bounding box center [387, 466] width 573 height 155
copy span "57023309"
drag, startPoint x: 54, startPoint y: 205, endPoint x: 60, endPoint y: 197, distance: 10.0
click at [54, 204] on div at bounding box center [674, 323] width 1349 height 646
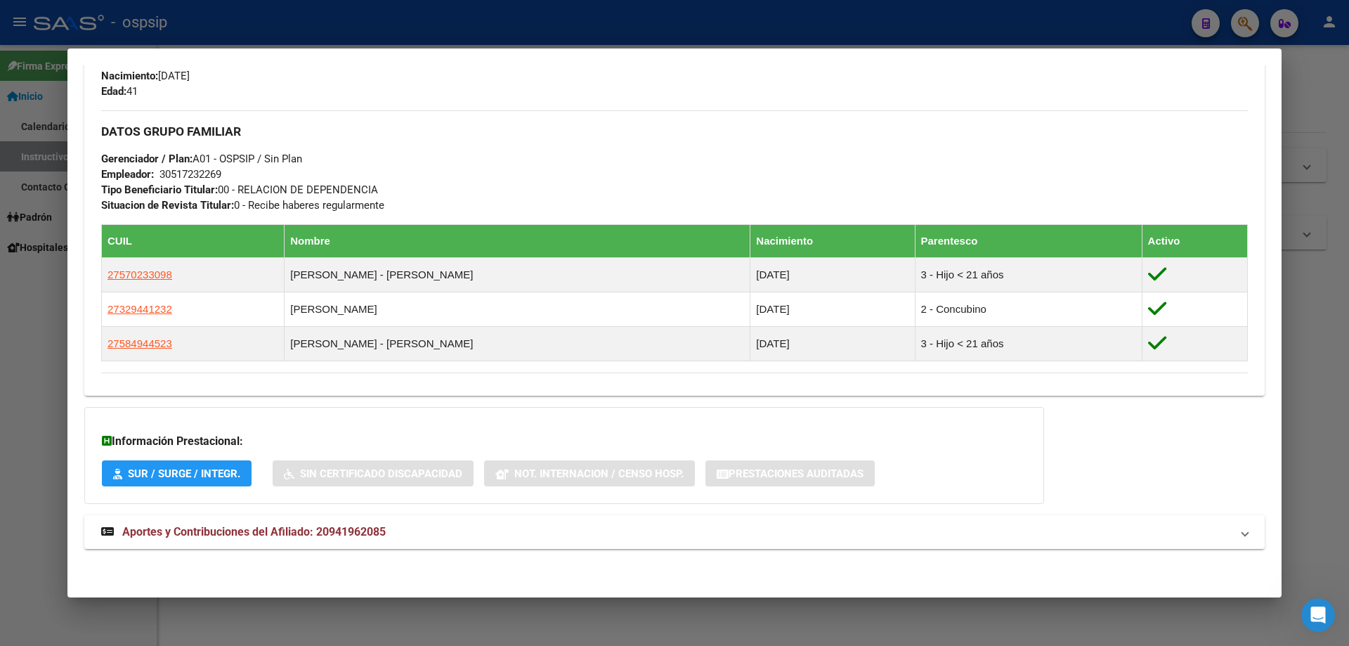
click at [345, 14] on div at bounding box center [674, 323] width 1349 height 646
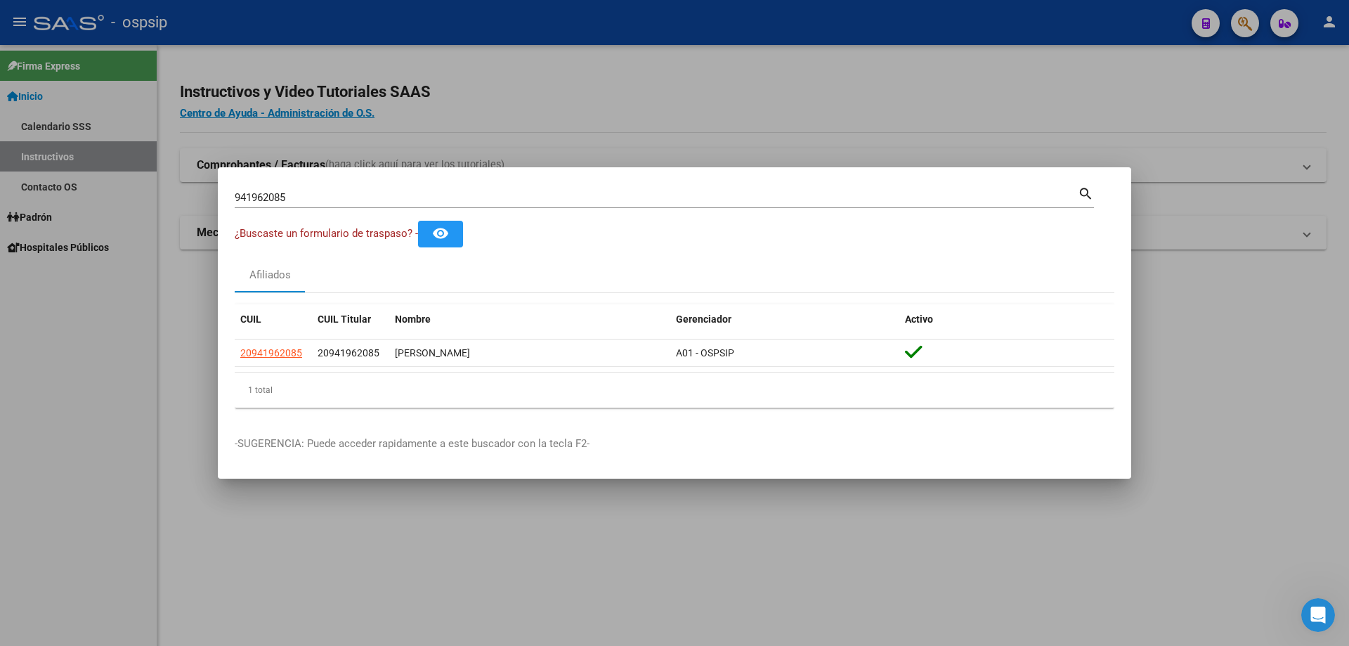
click at [557, 193] on input "941962085" at bounding box center [656, 197] width 843 height 13
paste input "17825136"
type input "17825136"
